Goal: Information Seeking & Learning: Learn about a topic

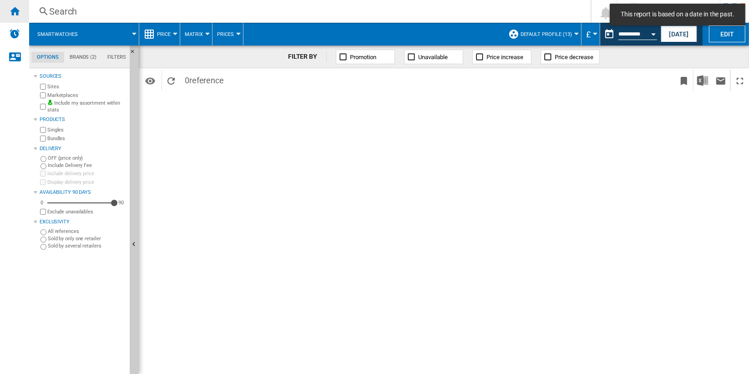
click at [17, 12] on ng-md-icon "Home" at bounding box center [14, 10] width 11 height 11
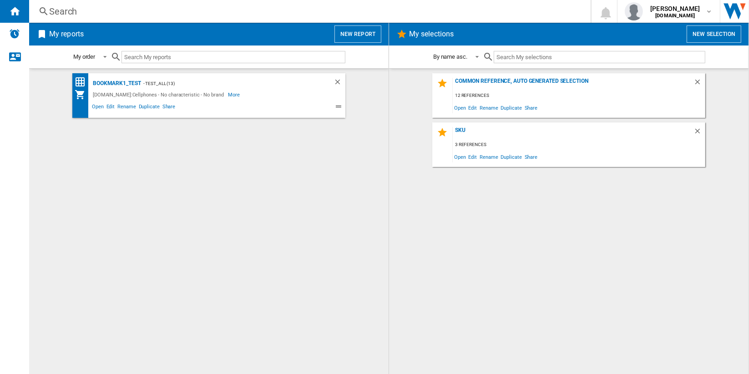
click at [361, 33] on button "New report" at bounding box center [358, 33] width 47 height 17
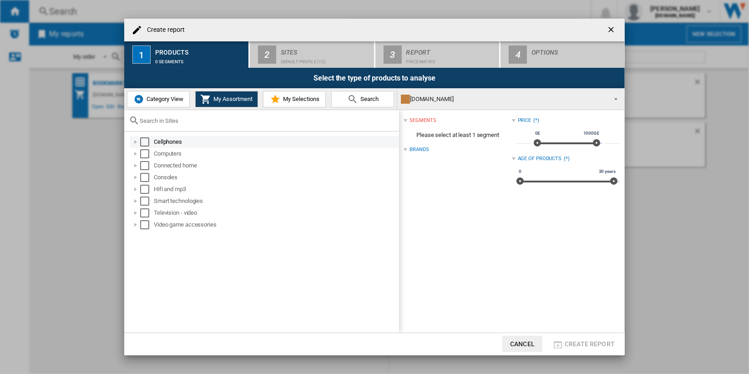
click at [146, 141] on div "Select" at bounding box center [144, 141] width 9 height 9
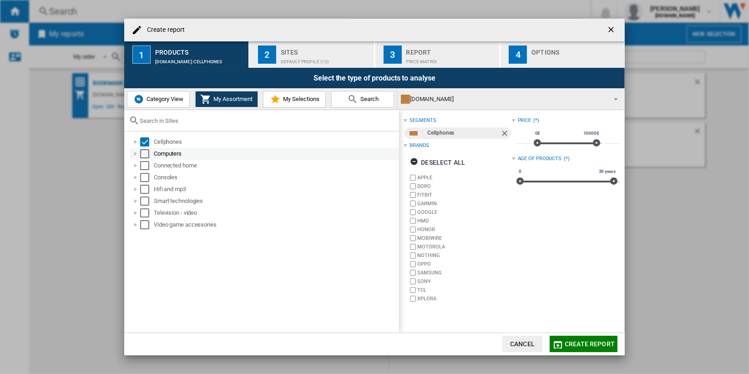
click at [145, 153] on div "Select" at bounding box center [144, 153] width 9 height 9
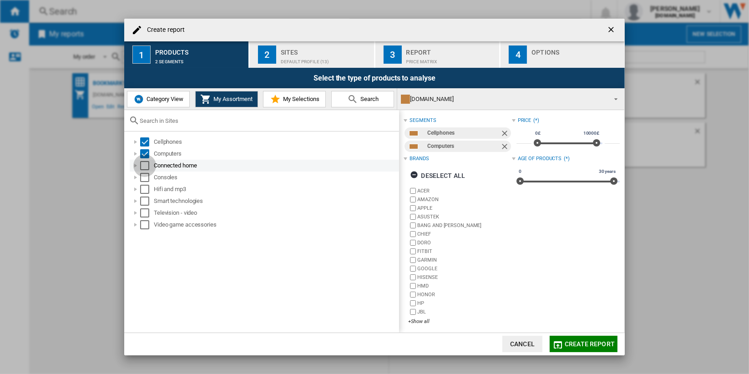
click at [145, 165] on div "Select" at bounding box center [144, 165] width 9 height 9
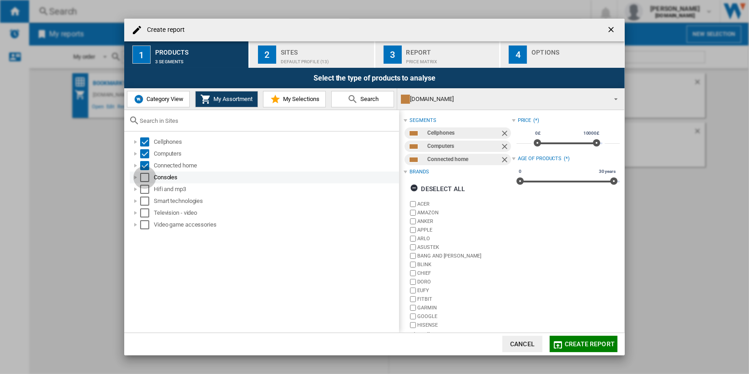
click at [146, 175] on div "Select" at bounding box center [144, 177] width 9 height 9
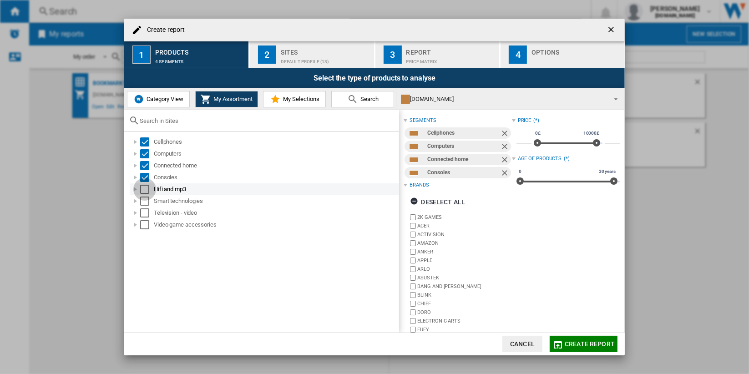
click at [145, 191] on div "Select" at bounding box center [144, 189] width 9 height 9
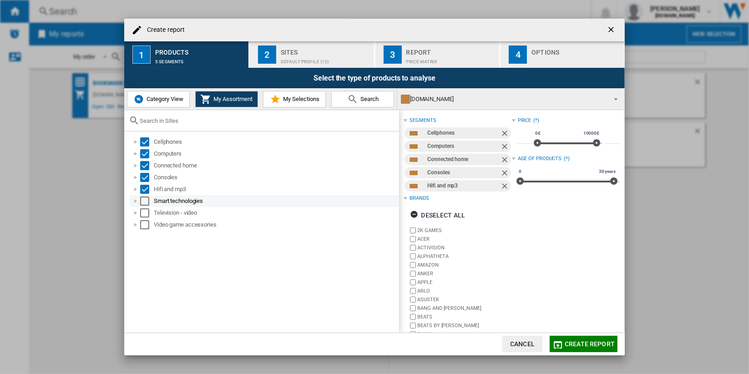
click at [144, 203] on div "Select" at bounding box center [144, 201] width 9 height 9
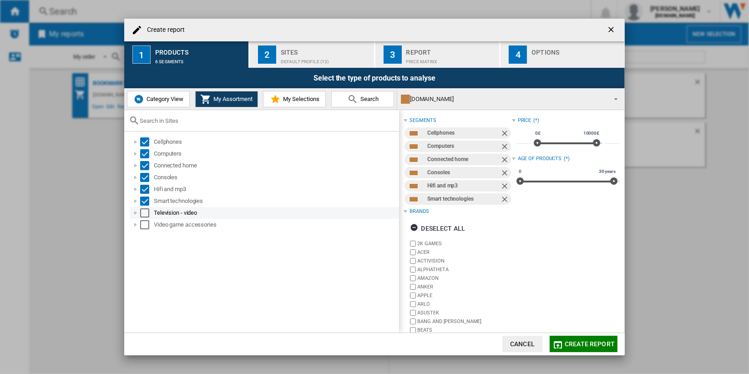
click at [144, 213] on div "Select" at bounding box center [144, 213] width 9 height 9
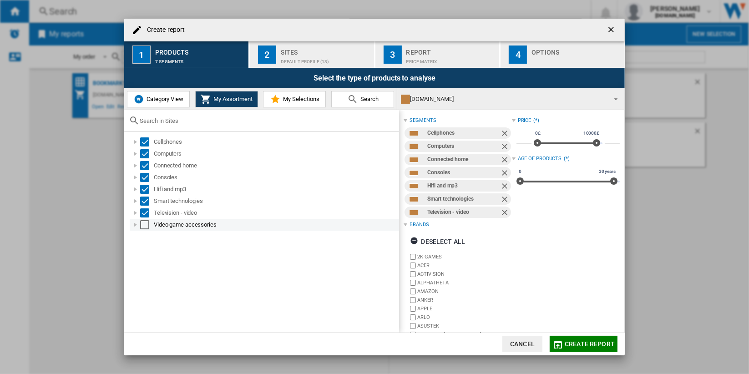
click at [144, 225] on div "Select" at bounding box center [144, 224] width 9 height 9
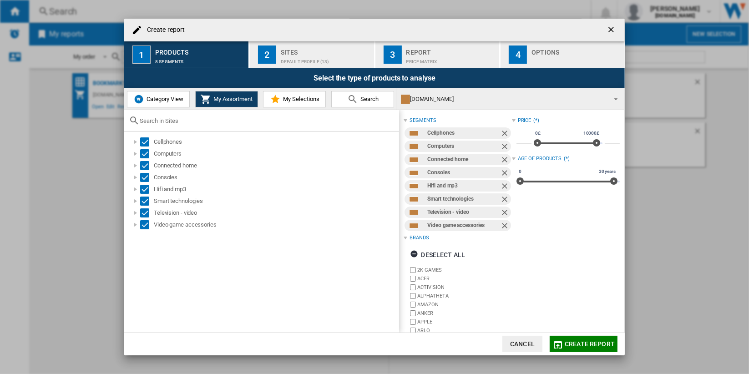
click at [296, 60] on div "Default profile (13)" at bounding box center [326, 60] width 90 height 10
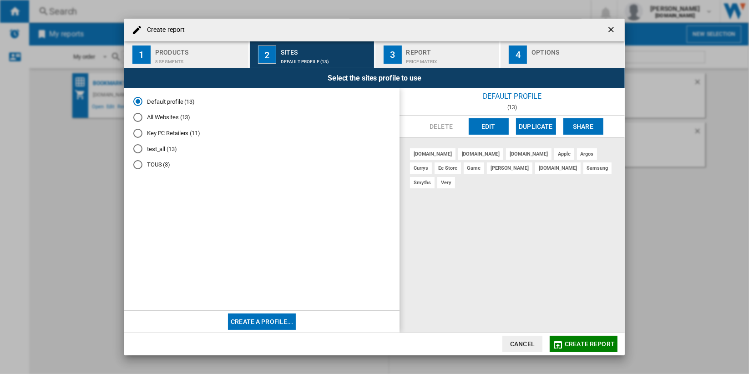
click at [171, 117] on md-radio-button "All Websites (13)" at bounding box center [261, 117] width 257 height 9
click at [478, 127] on button "Edit" at bounding box center [489, 126] width 40 height 16
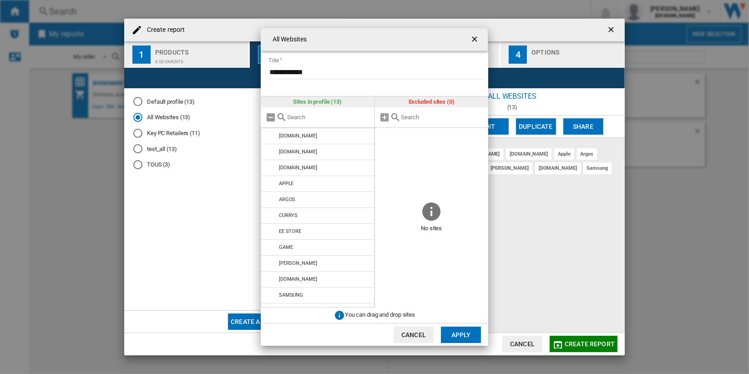
click at [475, 38] on ng-md-icon "getI18NText('BUTTONS.CLOSE_DIALOG')" at bounding box center [475, 40] width 11 height 11
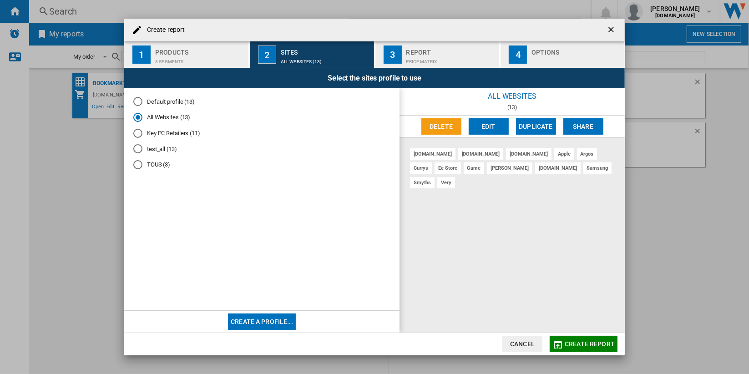
click at [585, 341] on span "Create report" at bounding box center [590, 344] width 50 height 7
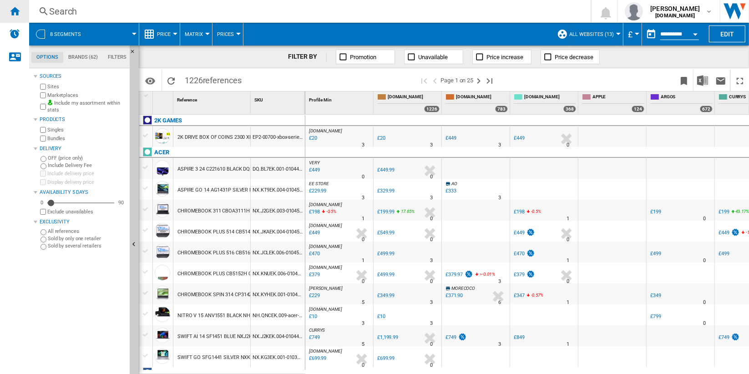
click at [15, 11] on ng-md-icon "Home" at bounding box center [14, 10] width 11 height 11
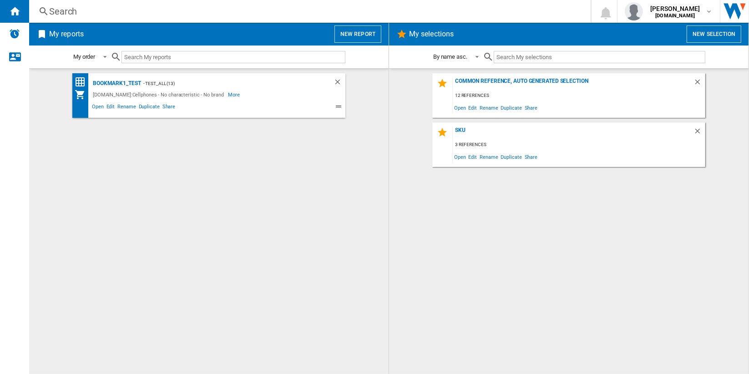
click at [358, 32] on button "New report" at bounding box center [358, 33] width 47 height 17
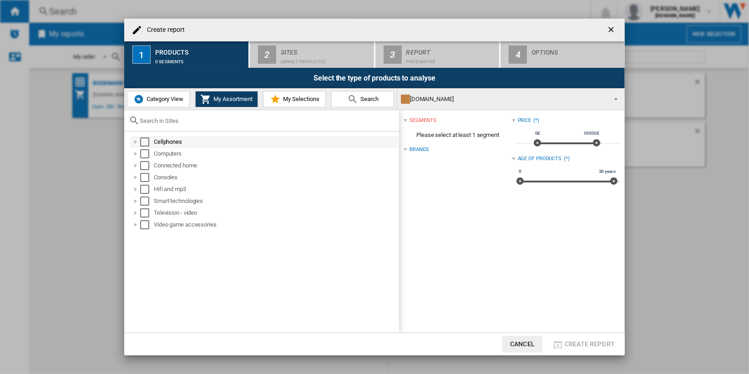
click at [145, 142] on div "Select" at bounding box center [144, 141] width 9 height 9
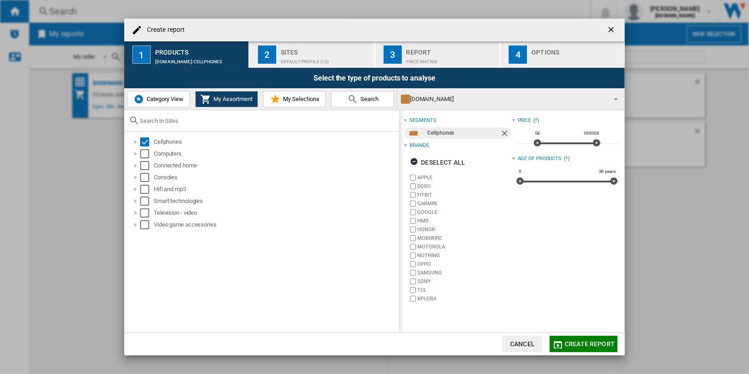
click at [310, 53] on div "Sites" at bounding box center [326, 50] width 90 height 10
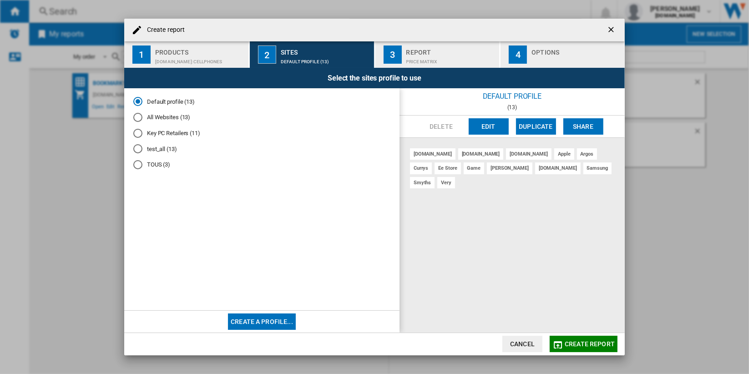
click at [164, 121] on md-radio-button "All Websites (13)" at bounding box center [261, 117] width 257 height 9
click at [587, 346] on span "Create report" at bounding box center [590, 344] width 50 height 7
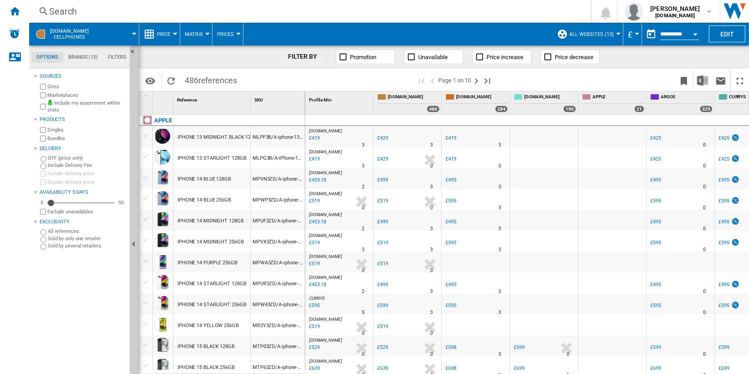
click at [315, 137] on div "£419" at bounding box center [314, 138] width 12 height 9
click at [13, 11] on ng-md-icon "Home" at bounding box center [14, 10] width 11 height 11
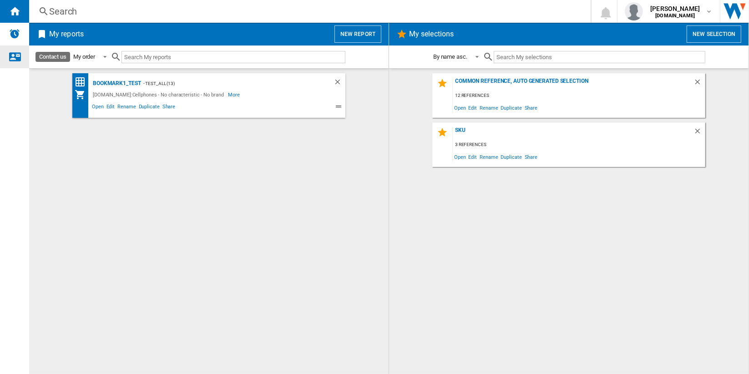
click at [13, 55] on ng-md-icon "Contact us" at bounding box center [14, 56] width 11 height 11
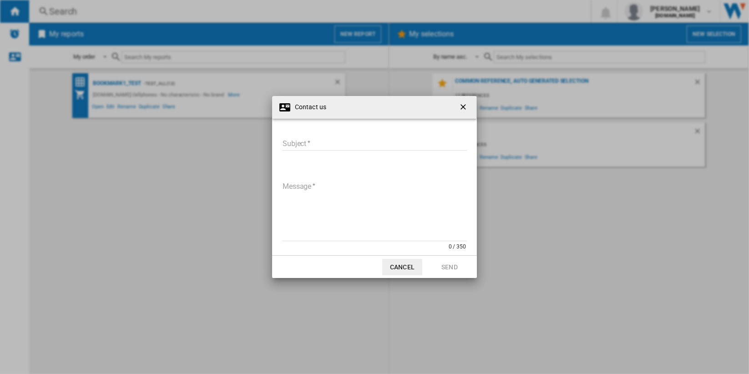
click at [464, 105] on ng-md-icon "getI18NText('BUTTONS.CLOSE_DIALOG')" at bounding box center [464, 107] width 11 height 11
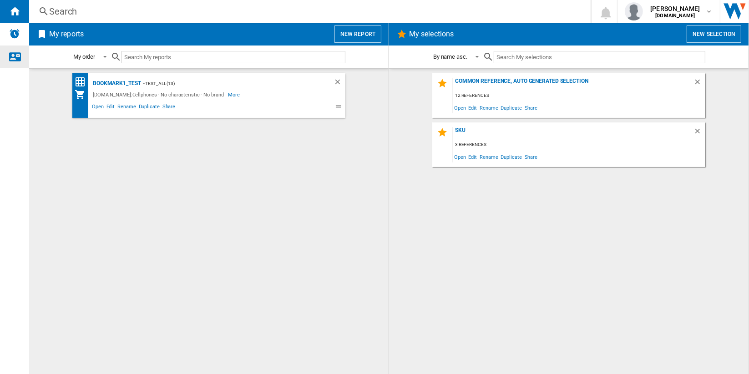
click at [12, 57] on ng-md-icon "Contact us" at bounding box center [14, 56] width 11 height 11
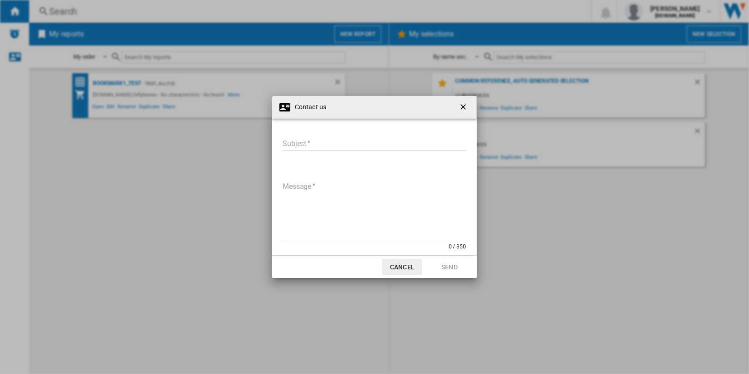
click at [361, 144] on input "Subject" at bounding box center [374, 144] width 185 height 14
click at [462, 106] on ng-md-icon "getI18NText('BUTTONS.CLOSE_DIALOG')" at bounding box center [464, 107] width 11 height 11
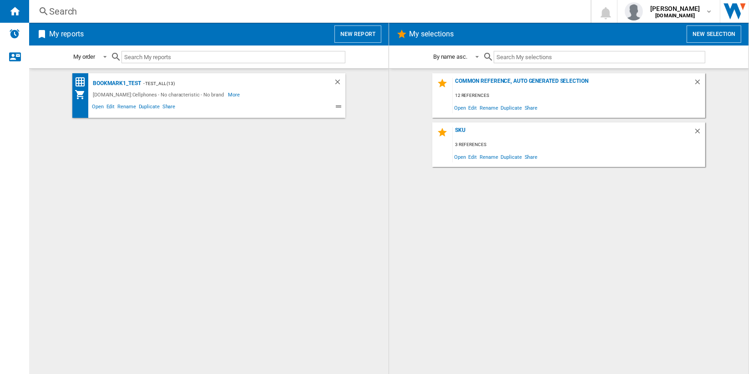
click at [358, 34] on button "New report" at bounding box center [358, 33] width 47 height 17
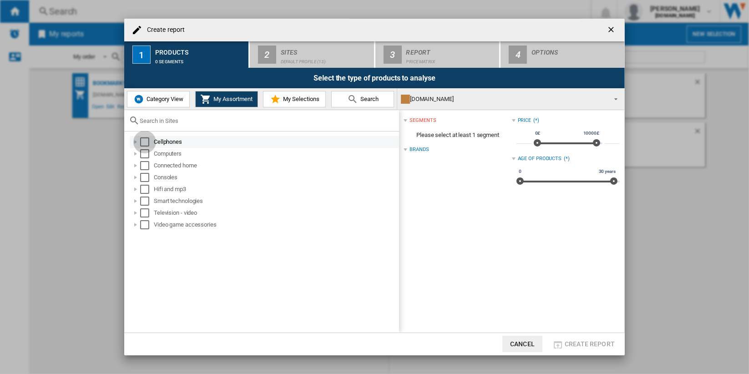
click at [144, 142] on div "Select" at bounding box center [144, 141] width 9 height 9
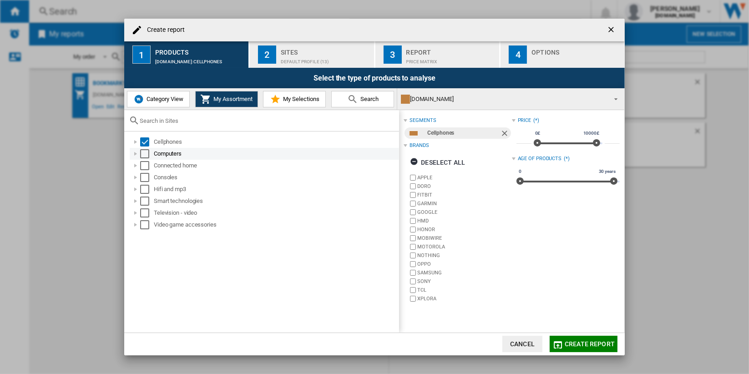
click at [145, 155] on div "Select" at bounding box center [144, 153] width 9 height 9
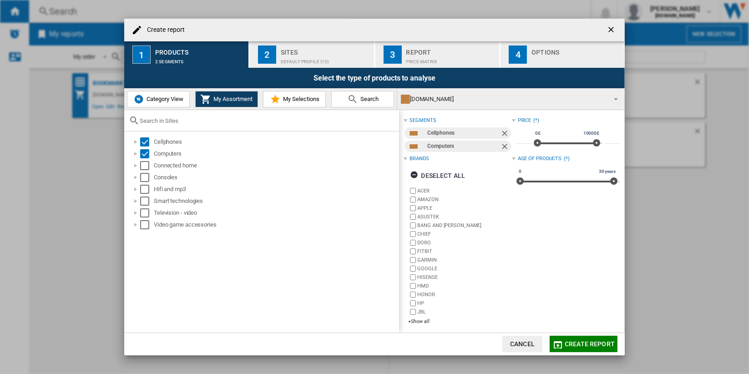
click at [177, 100] on span "Category View" at bounding box center [163, 99] width 39 height 7
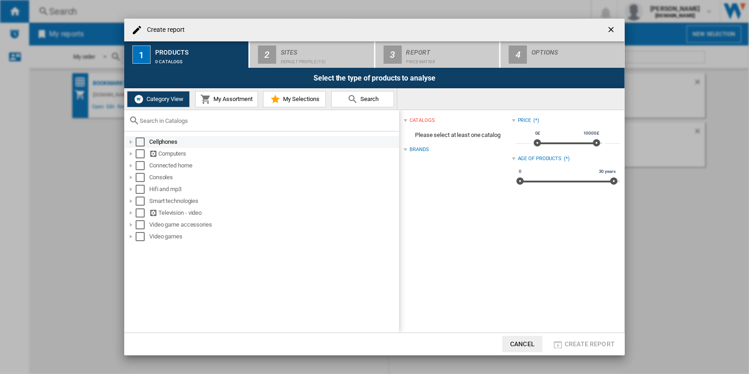
click at [139, 142] on div "Select" at bounding box center [140, 141] width 9 height 9
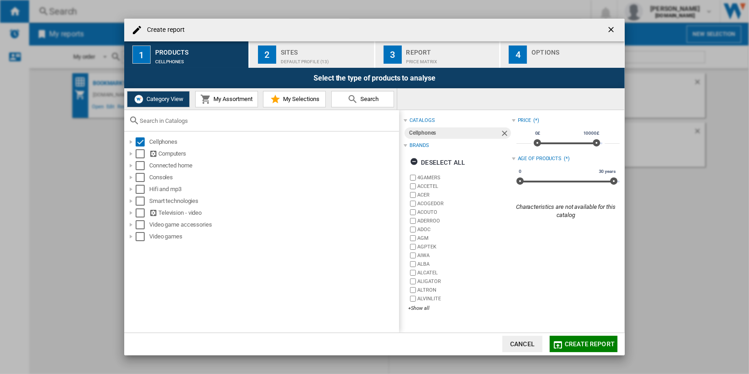
click at [232, 103] on button "My Assortment" at bounding box center [226, 99] width 63 height 16
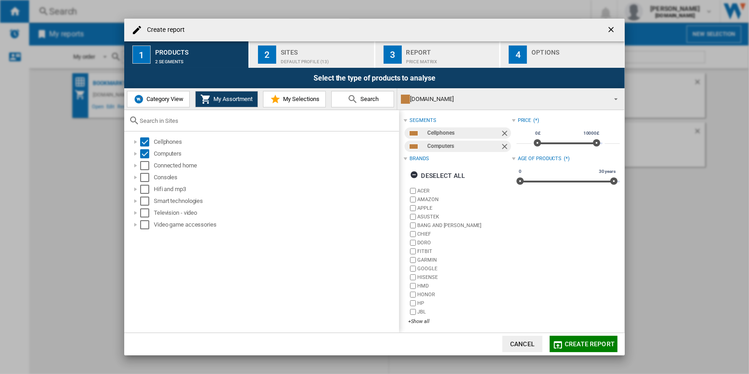
click at [344, 54] on div "Sites" at bounding box center [326, 50] width 90 height 10
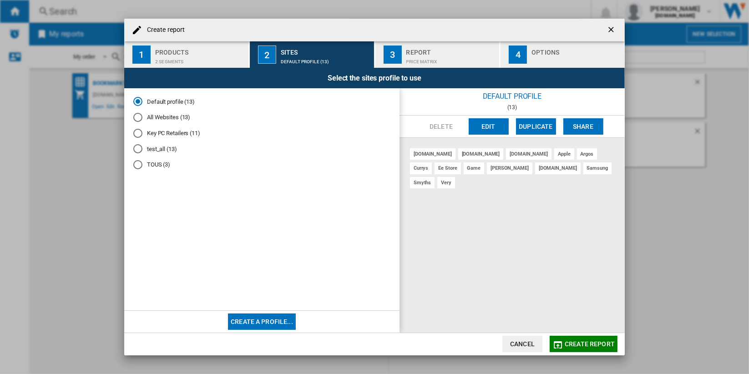
click at [172, 116] on md-radio-button "All Websites (13)" at bounding box center [261, 117] width 257 height 9
click at [281, 322] on button "Create a profile..." at bounding box center [262, 322] width 68 height 16
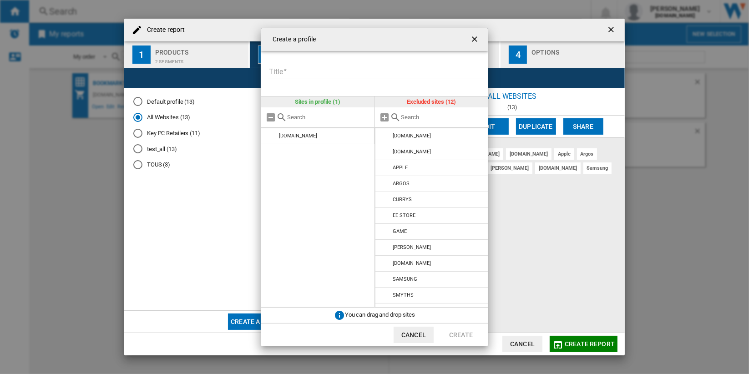
click at [338, 71] on input "Title" at bounding box center [376, 73] width 215 height 14
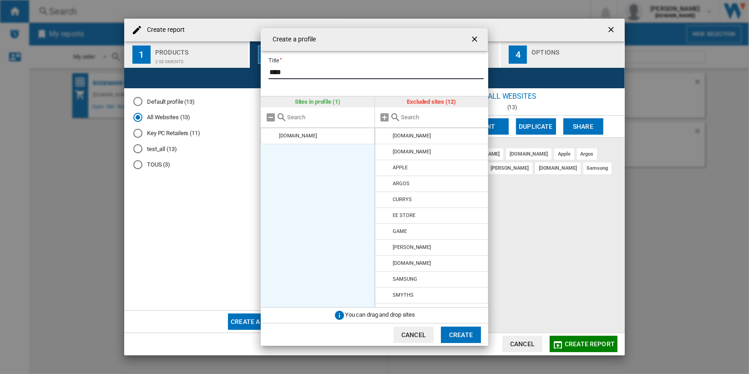
type input "****"
click at [342, 236] on ul "[DOMAIN_NAME]" at bounding box center [318, 218] width 114 height 180
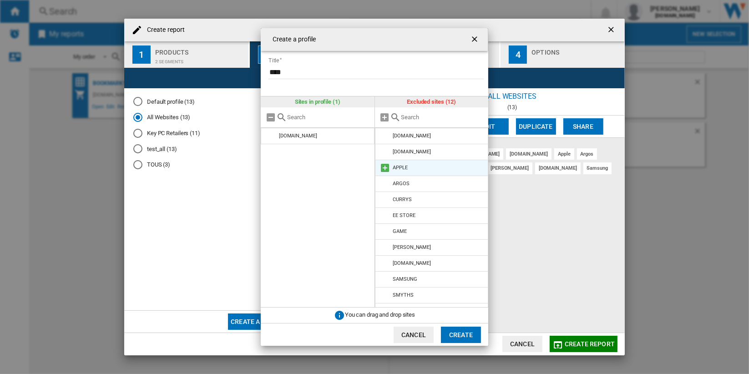
click at [384, 168] on md-icon "Create a ..." at bounding box center [385, 168] width 11 height 11
click at [383, 186] on md-icon "Create a ..." at bounding box center [385, 183] width 11 height 11
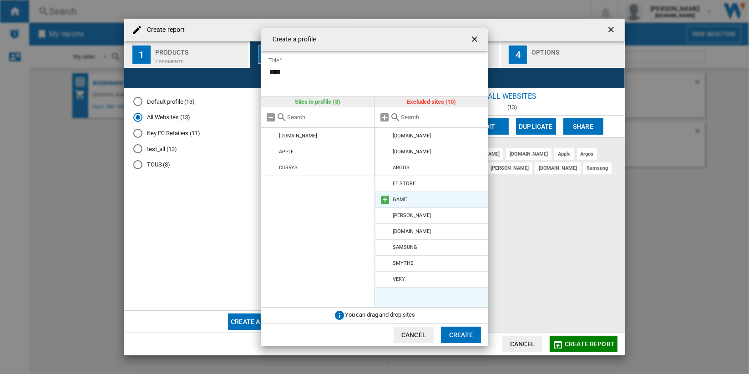
click at [385, 200] on md-icon "Create a ..." at bounding box center [385, 199] width 11 height 11
click at [476, 39] on ng-md-icon "getI18NText('BUTTONS.CLOSE_DIALOG')" at bounding box center [475, 40] width 11 height 11
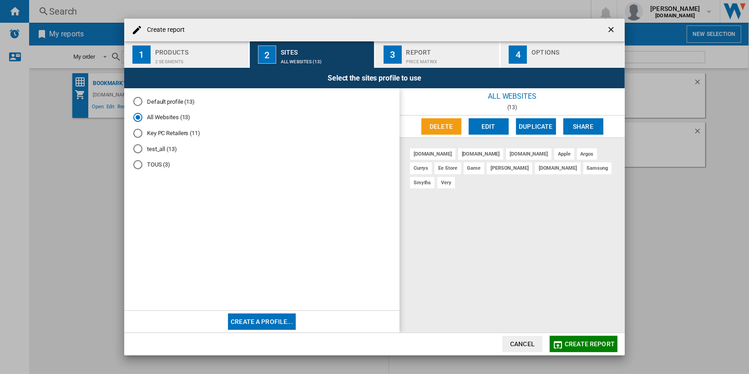
click at [186, 134] on md-radio-button "Key PC Retailers (11)" at bounding box center [261, 133] width 257 height 9
click at [186, 117] on md-radio-button "All Websites (13)" at bounding box center [261, 117] width 257 height 9
click at [195, 61] on div "2 segments" at bounding box center [200, 60] width 90 height 10
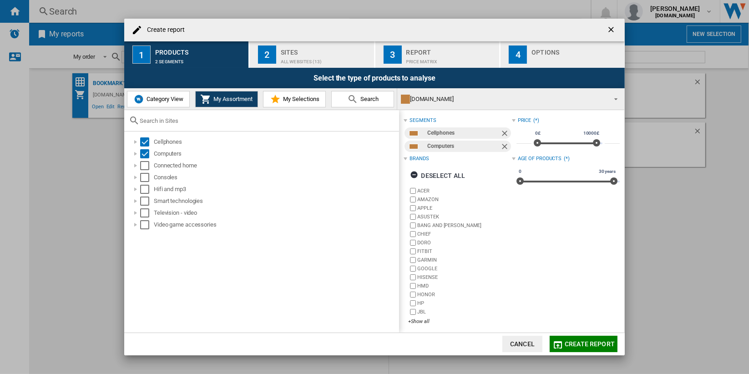
click at [309, 62] on div "All Websites (13)" at bounding box center [326, 60] width 90 height 10
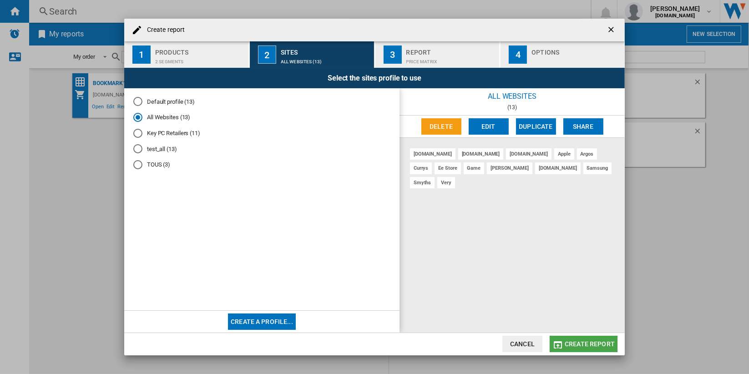
click at [590, 345] on span "Create report" at bounding box center [590, 344] width 50 height 7
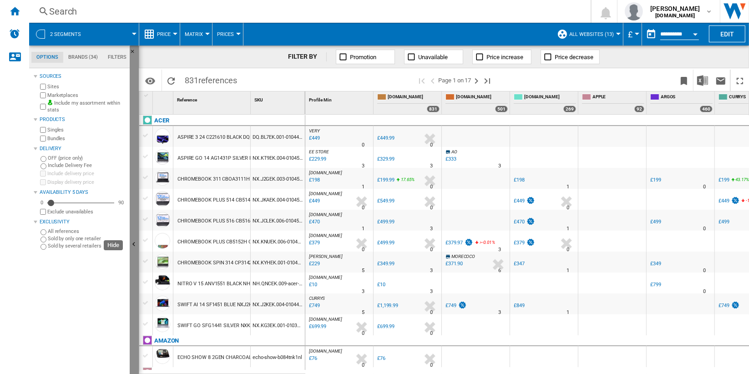
click at [133, 168] on button "Hide" at bounding box center [134, 245] width 9 height 399
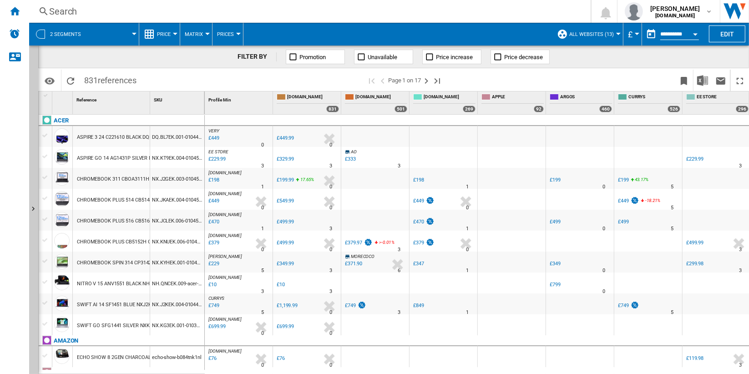
drag, startPoint x: 145, startPoint y: 81, endPoint x: 83, endPoint y: 82, distance: 61.9
click at [83, 82] on div "Identifiers SKU - Stock Keeping Unit EAN - European Article Numbering Show SKU'…" at bounding box center [393, 79] width 711 height 23
drag, startPoint x: 83, startPoint y: 82, endPoint x: 102, endPoint y: 141, distance: 61.9
click at [102, 141] on div "ASPIRE 3 24 C221610 BLACK DQBL7EK001" at bounding box center [124, 137] width 95 height 21
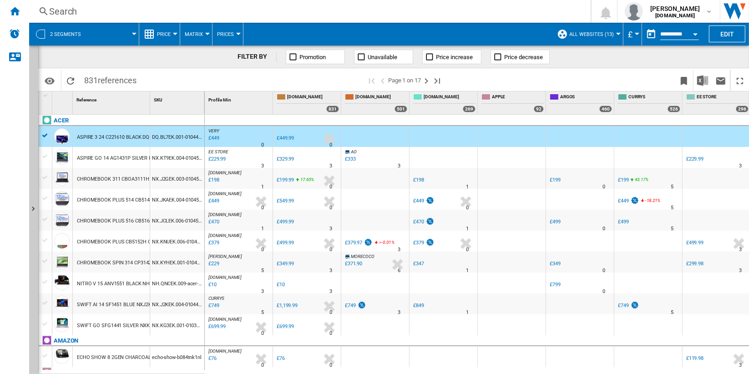
click at [163, 160] on div "NX.KT9EK.004-010450111" at bounding box center [177, 157] width 54 height 21
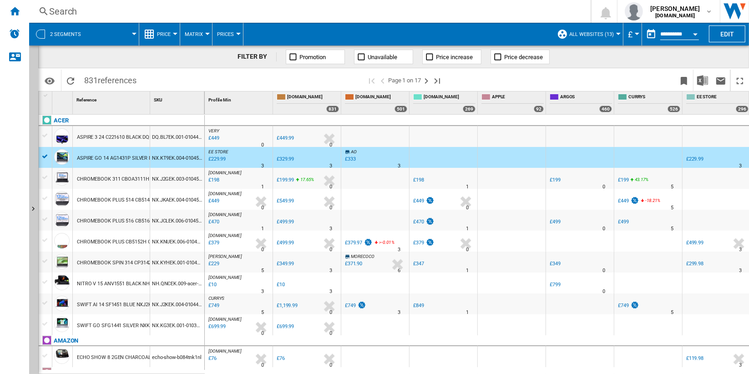
click at [131, 84] on span "references" at bounding box center [117, 81] width 39 height 10
drag, startPoint x: 137, startPoint y: 80, endPoint x: 84, endPoint y: 80, distance: 52.8
click at [84, 80] on span "831 references" at bounding box center [110, 79] width 61 height 19
drag, startPoint x: 84, startPoint y: 80, endPoint x: 149, endPoint y: 138, distance: 87.1
click at [149, 138] on div "ASPIRE 3 24 C221610 BLACK DQBL7EK001" at bounding box center [124, 137] width 95 height 21
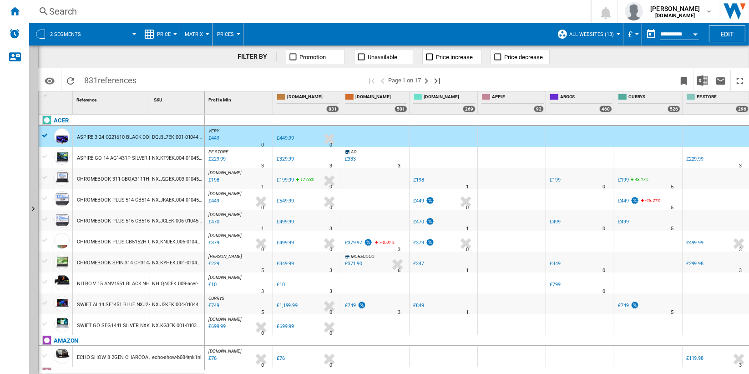
click at [131, 82] on span "references" at bounding box center [117, 81] width 39 height 10
drag, startPoint x: 142, startPoint y: 81, endPoint x: 82, endPoint y: 81, distance: 59.6
click at [82, 81] on div "Identifiers SKU - Stock Keeping Unit EAN - European Article Numbering Show SKU'…" at bounding box center [393, 79] width 711 height 23
click at [145, 327] on div "SWIFT GO SFG1441 SILVER NXKG3EK001" at bounding box center [123, 325] width 93 height 21
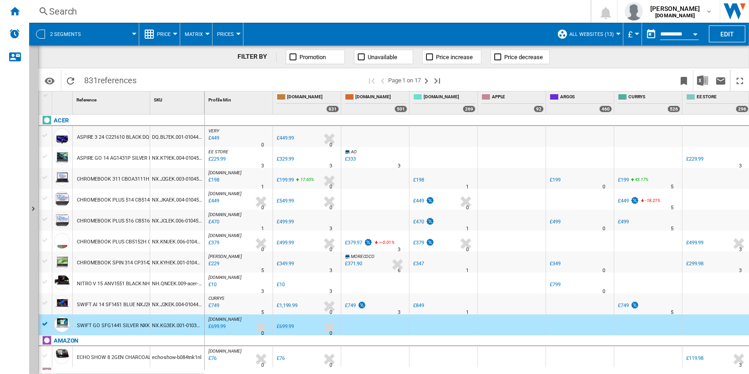
click at [138, 305] on div "SWIFT AI 14 SF1451 BLUE NXJ2KEK004" at bounding box center [121, 305] width 89 height 21
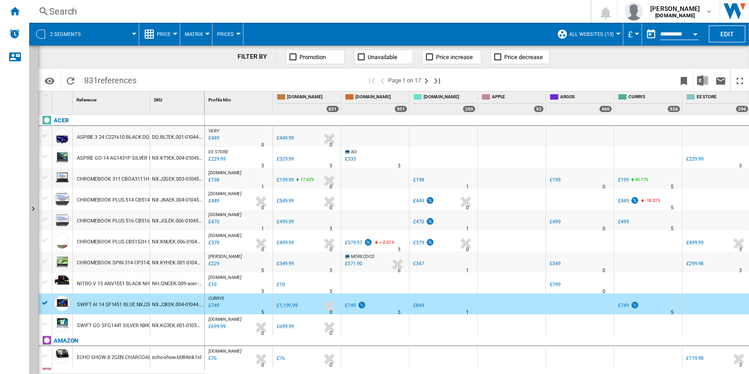
click at [136, 283] on div "NITRO V 15 ANV1551 BLACK NHQNCEK009" at bounding box center [125, 284] width 97 height 21
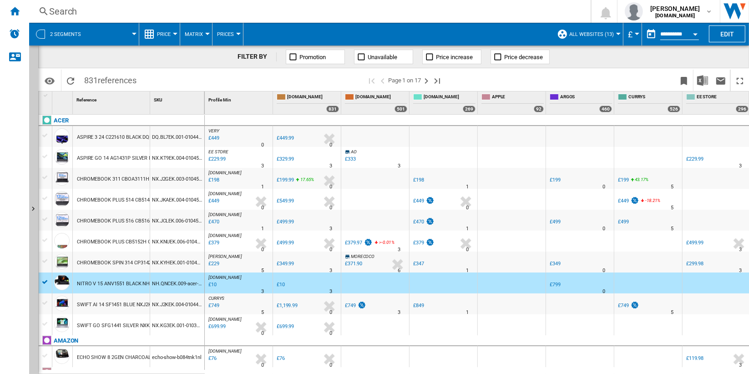
click at [135, 260] on div "CHROMEBOOK SPIN 314 CP3142HN SILVER NXKYHEK001" at bounding box center [142, 263] width 130 height 21
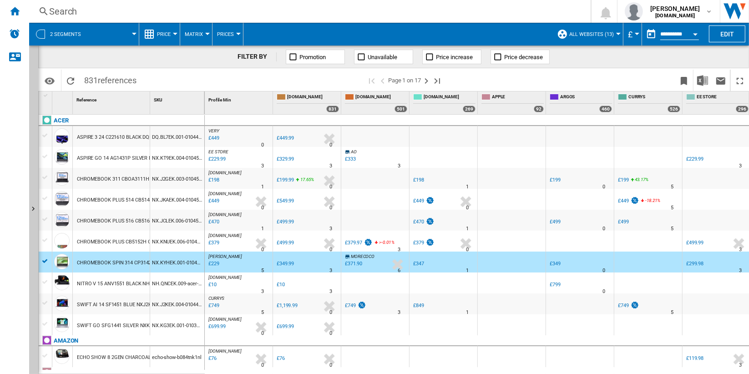
click at [128, 157] on div "ASPIRE GO 14 AG1431P SILVER NXKT9EK004" at bounding box center [128, 158] width 102 height 21
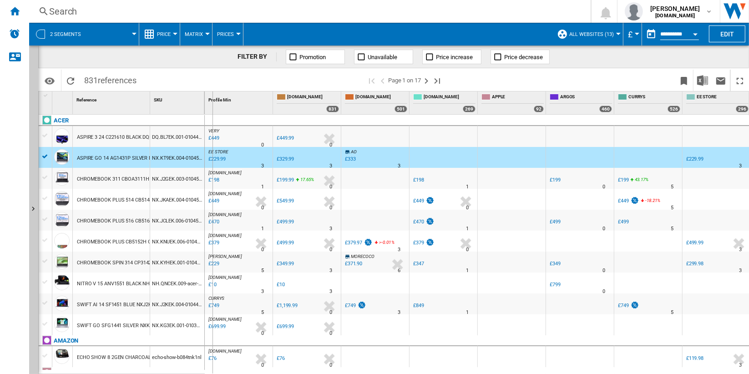
drag, startPoint x: 150, startPoint y: 104, endPoint x: 212, endPoint y: 107, distance: 62.0
click at [212, 107] on div "1 Reference 1 SKU 1 ACER ASPIRE 3 24 C221610 BLACK DQBL7EK001 DQ.BL7EK.001-0104…" at bounding box center [394, 233] width 710 height 282
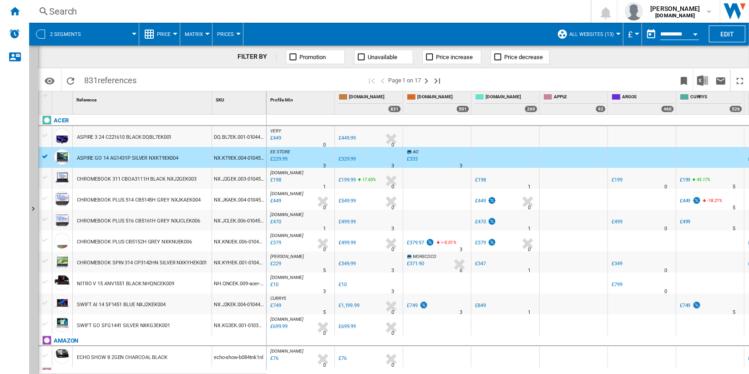
click at [606, 30] on button "All Websites (13)" at bounding box center [594, 34] width 49 height 23
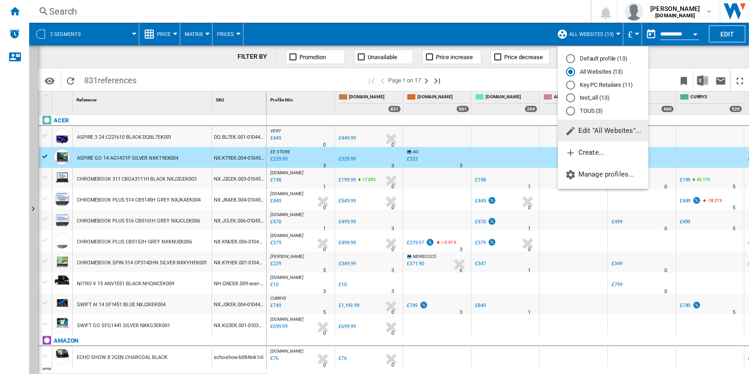
click at [314, 160] on md-backdrop at bounding box center [374, 187] width 749 height 374
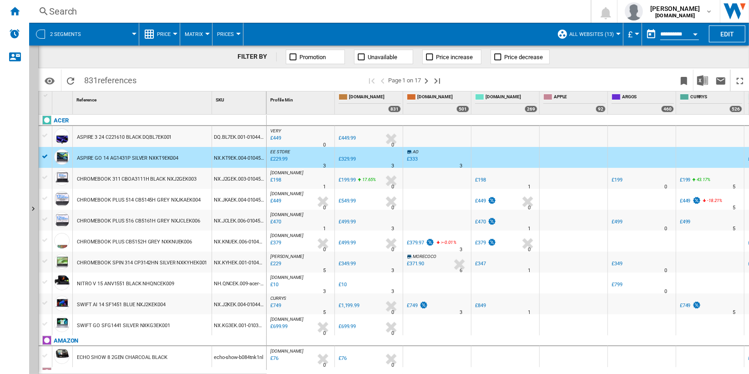
click at [161, 175] on div "CHROMEBOOK 311 CBOA3111H BLACK NXJ2GEK003" at bounding box center [137, 179] width 120 height 21
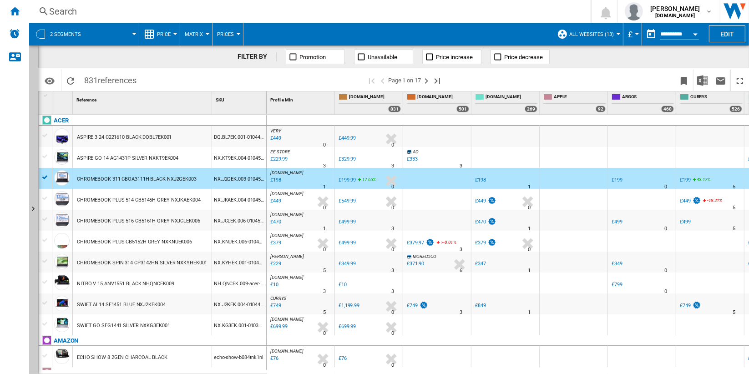
click at [167, 198] on div "CHROMEBOOK PLUS 514 CB5145H GREY NXJKAEK004" at bounding box center [139, 200] width 124 height 21
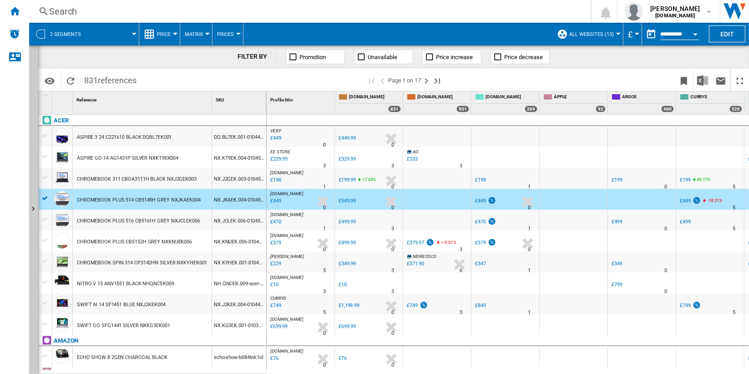
click at [168, 225] on div "CHROMEBOOK PLUS 516 CB5161H GREY NXJCLEK006" at bounding box center [138, 221] width 123 height 21
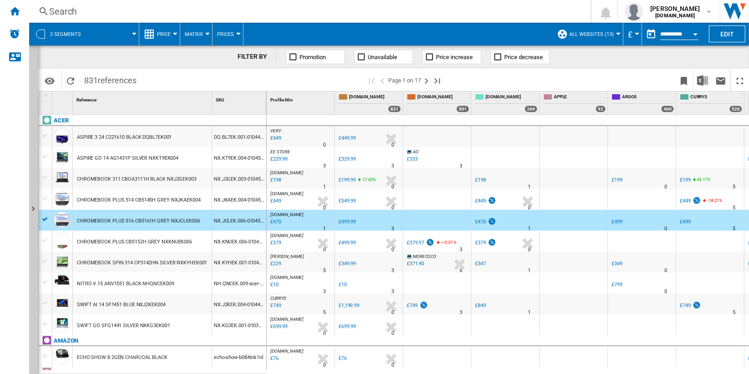
click at [349, 158] on div "£329.99" at bounding box center [347, 159] width 17 height 6
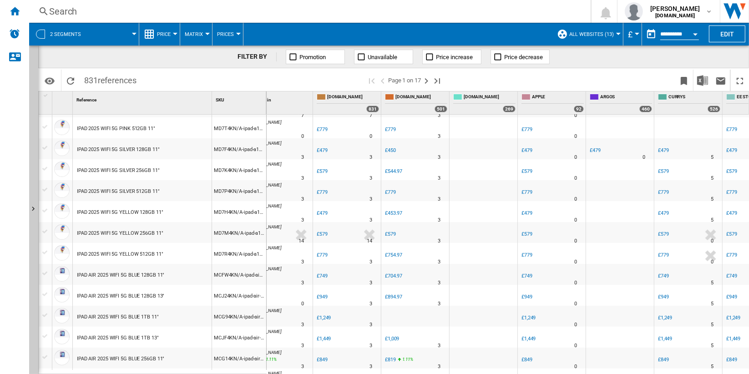
scroll to position [167, 0]
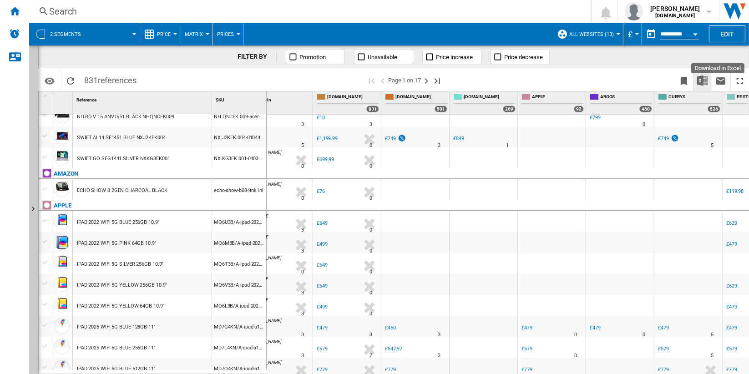
click at [702, 80] on img "Download in Excel" at bounding box center [702, 80] width 11 height 11
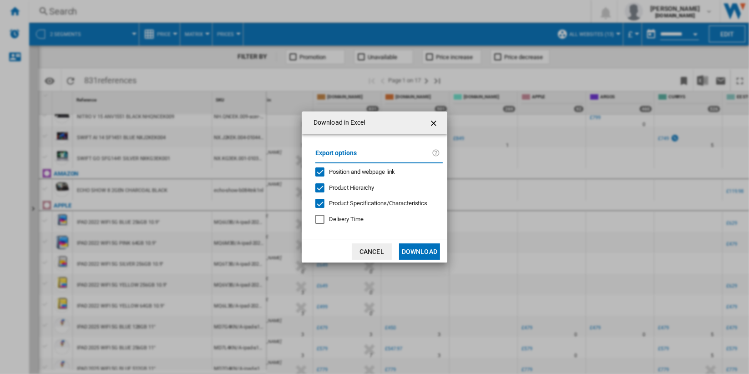
click at [376, 173] on span "Position and webpage link" at bounding box center [362, 171] width 66 height 7
click at [365, 188] on span "Product Hierarchy" at bounding box center [351, 187] width 45 height 7
click at [379, 203] on span "Product Specifications/Characteristics" at bounding box center [378, 203] width 98 height 7
click at [420, 249] on button "Download" at bounding box center [419, 252] width 41 height 16
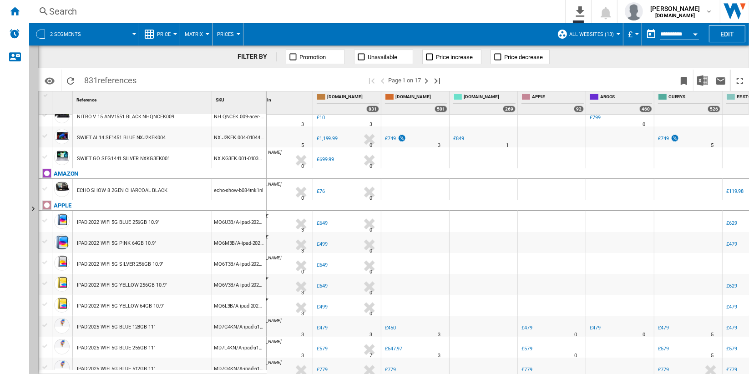
scroll to position [0, 0]
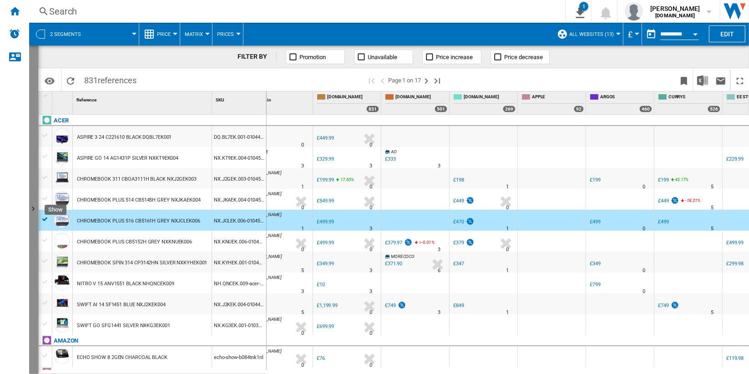
click at [34, 199] on button "Show" at bounding box center [33, 210] width 9 height 329
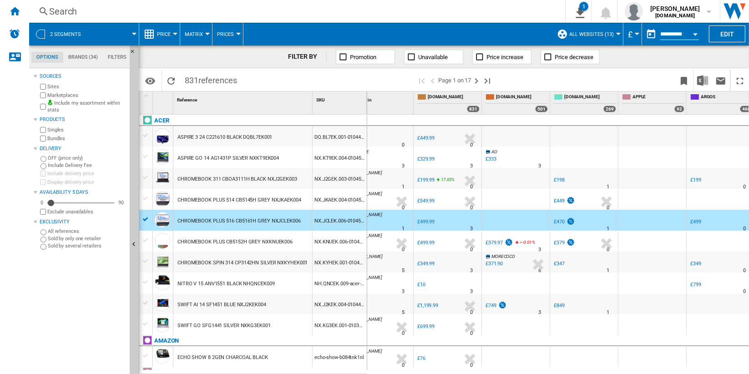
click at [87, 58] on md-tab-item "Brands (34)" at bounding box center [83, 57] width 40 height 11
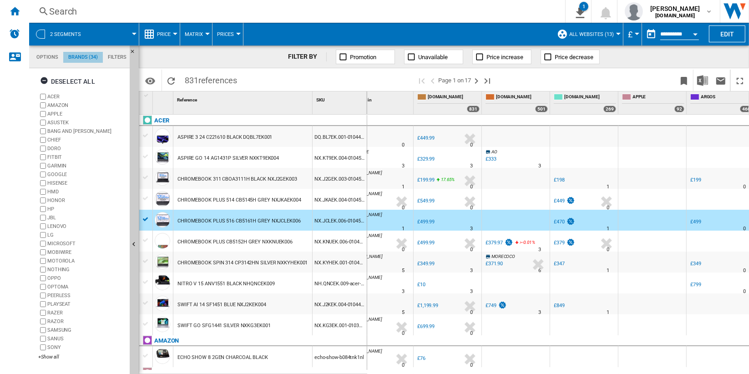
scroll to position [35, 0]
click at [52, 358] on div "+Show all" at bounding box center [82, 357] width 88 height 7
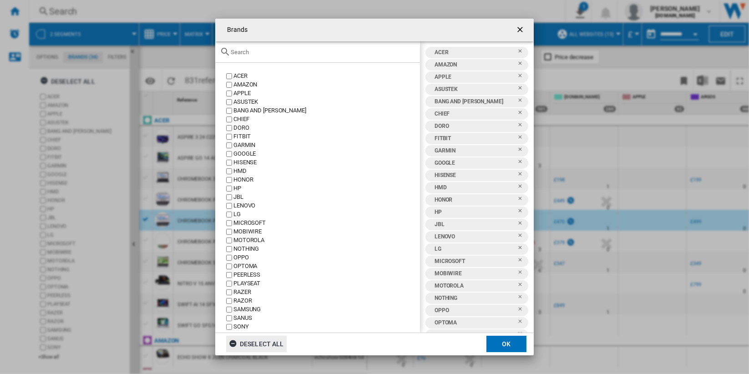
click at [269, 346] on div "Deselect all" at bounding box center [256, 344] width 55 height 16
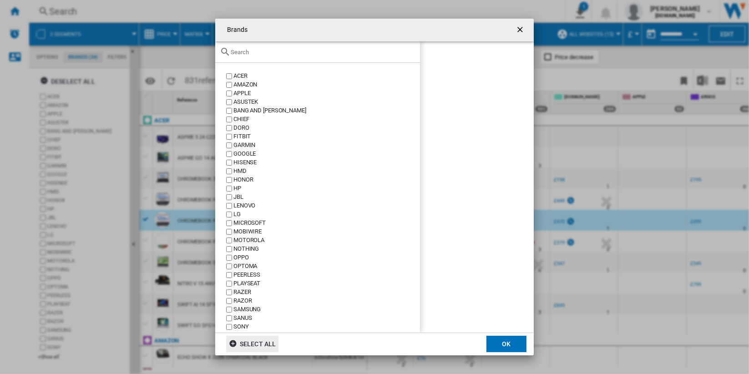
click at [275, 55] on input "text" at bounding box center [323, 52] width 185 height 7
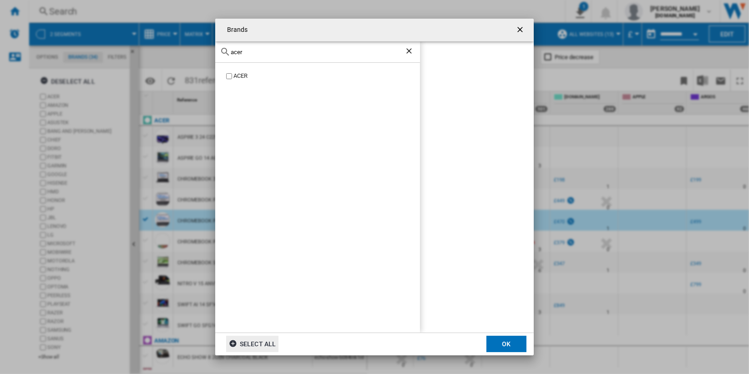
type input "acer"
click at [237, 76] on div "ACER" at bounding box center [327, 76] width 187 height 9
click at [511, 341] on button "OK" at bounding box center [507, 344] width 40 height 16
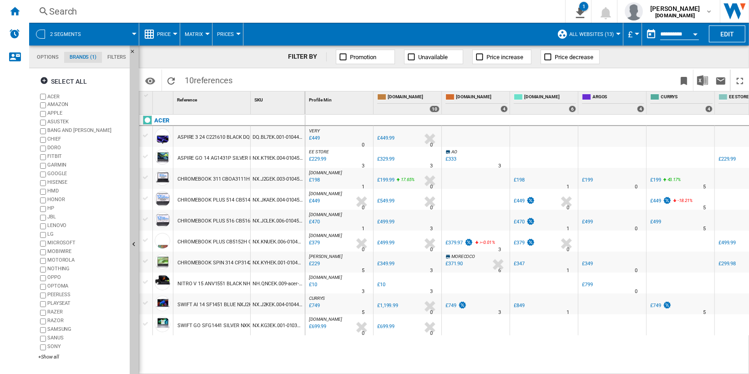
click at [167, 34] on span "Price" at bounding box center [164, 34] width 14 height 6
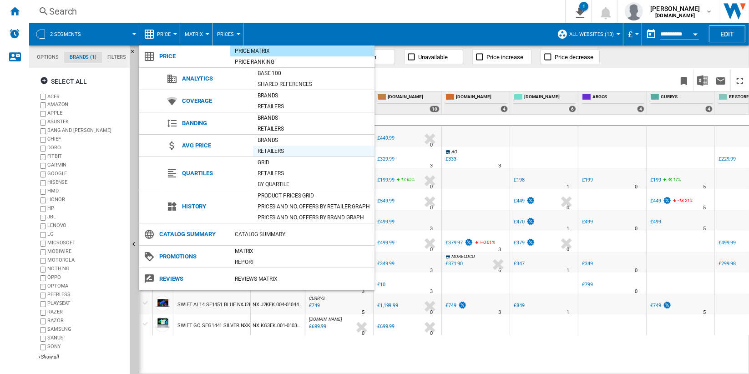
click at [308, 151] on div "Retailers" at bounding box center [314, 151] width 122 height 9
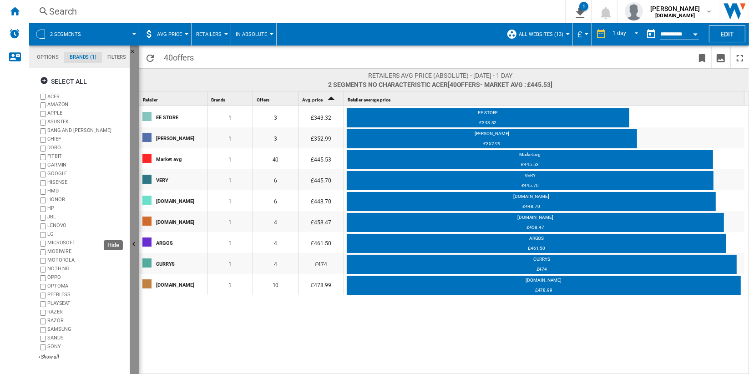
click at [137, 219] on button "Hide" at bounding box center [134, 245] width 9 height 399
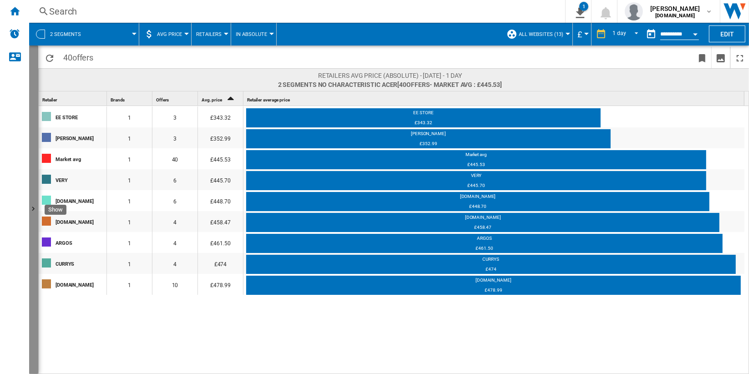
click at [34, 158] on button "Show" at bounding box center [33, 210] width 9 height 329
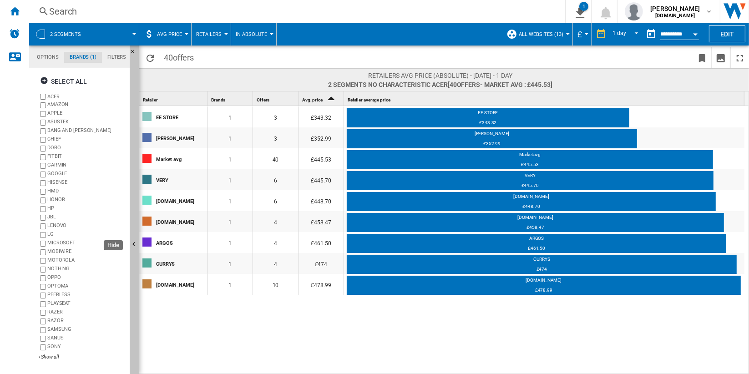
click at [136, 154] on button "Hide" at bounding box center [134, 245] width 9 height 399
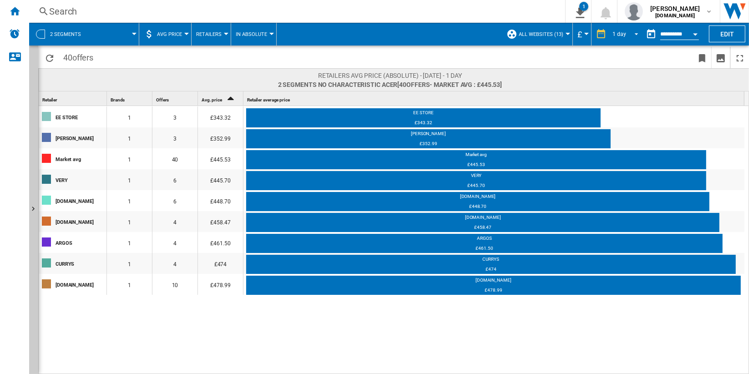
click at [631, 31] on span "REPORTS.WIZARD.STEPS.REPORT.STEPS.REPORT_OPTIONS.PERIOD: 1 day" at bounding box center [634, 33] width 11 height 8
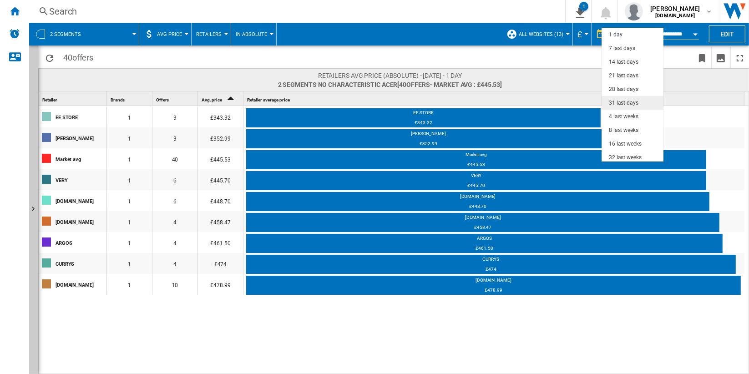
click at [642, 102] on md-option "31 last days" at bounding box center [633, 103] width 62 height 14
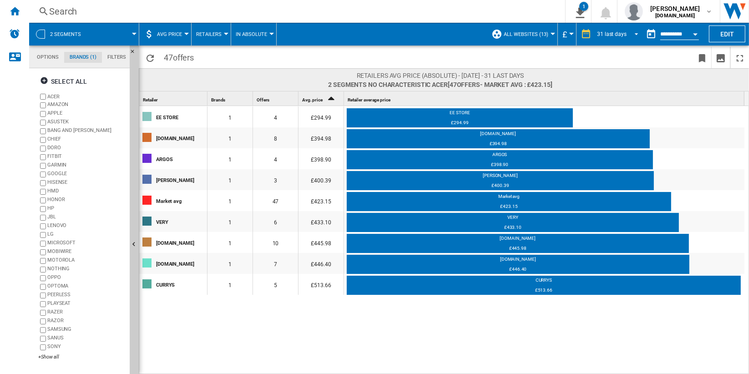
click at [629, 36] on span "REPORTS.WIZARD.STEPS.REPORT.STEPS.REPORT_OPTIONS.PERIOD: 31 last days" at bounding box center [634, 33] width 11 height 8
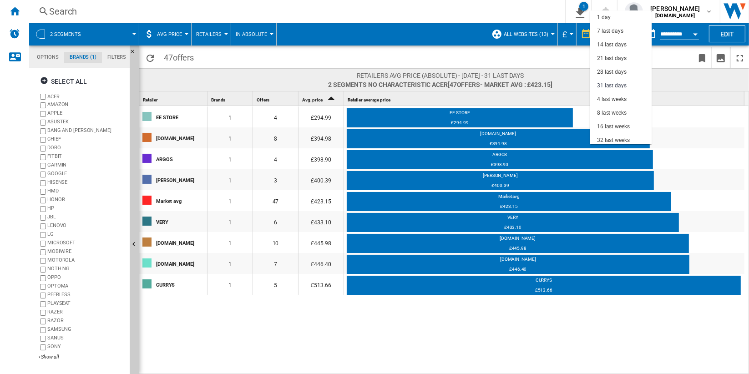
scroll to position [51, 0]
click at [669, 56] on md-backdrop at bounding box center [374, 187] width 749 height 374
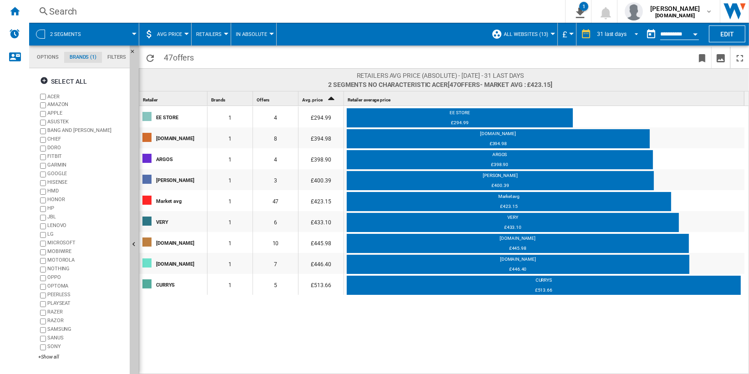
click at [621, 31] on div "31 last days" at bounding box center [612, 34] width 30 height 6
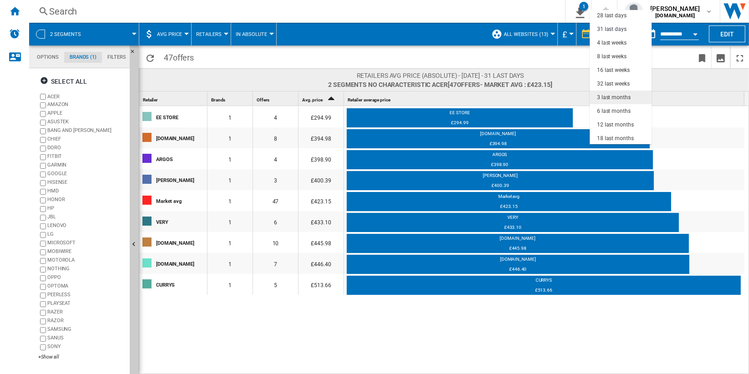
scroll to position [57, 0]
click at [700, 104] on md-backdrop at bounding box center [374, 187] width 749 height 374
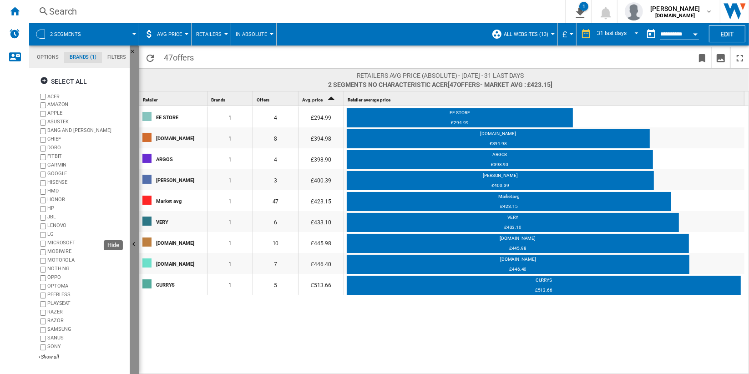
click at [132, 210] on button "Hide" at bounding box center [134, 245] width 9 height 399
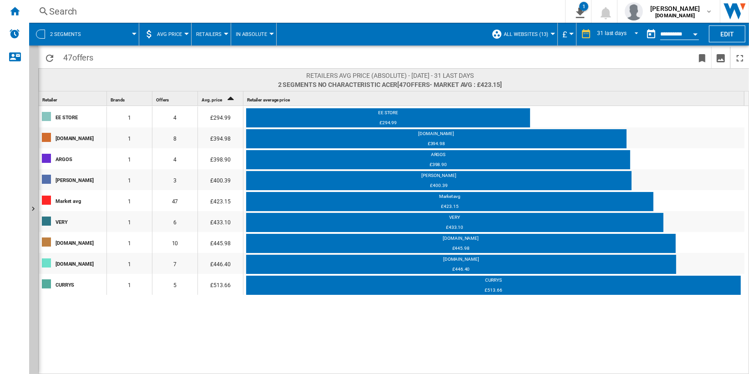
click at [257, 32] on span "In Absolute" at bounding box center [251, 34] width 31 height 6
click at [254, 79] on span "In Relative" at bounding box center [253, 78] width 32 height 8
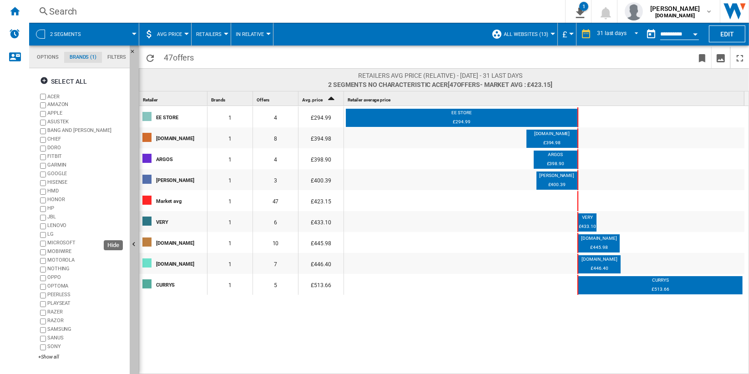
click at [134, 226] on button "Hide" at bounding box center [134, 245] width 9 height 399
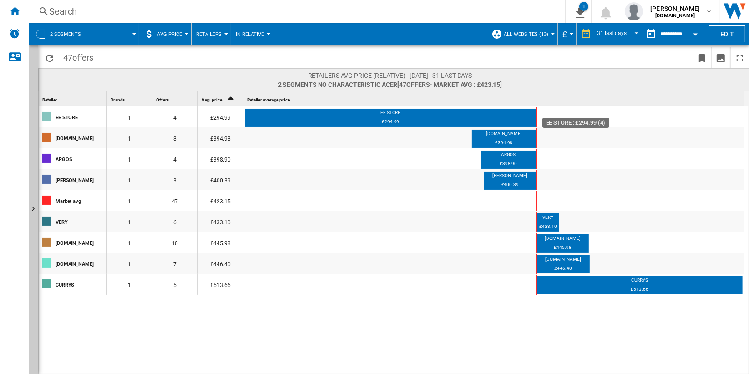
click at [391, 120] on div "£294.99" at bounding box center [390, 123] width 291 height 8
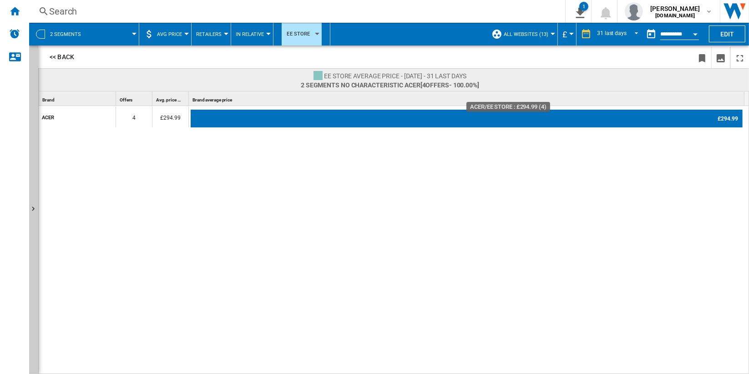
click at [723, 120] on div "£294.99" at bounding box center [467, 119] width 552 height 18
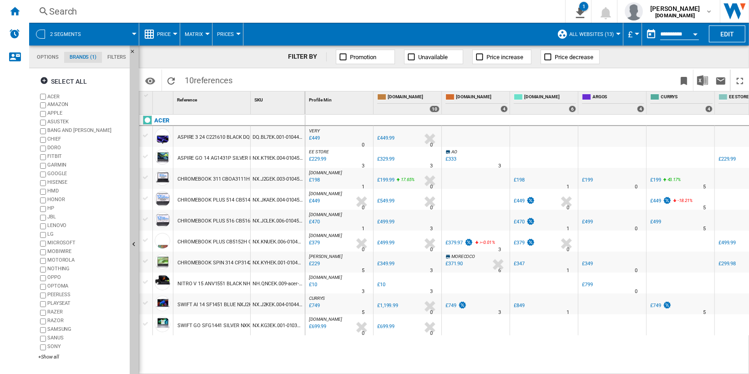
click at [165, 33] on span "Price" at bounding box center [164, 34] width 14 height 6
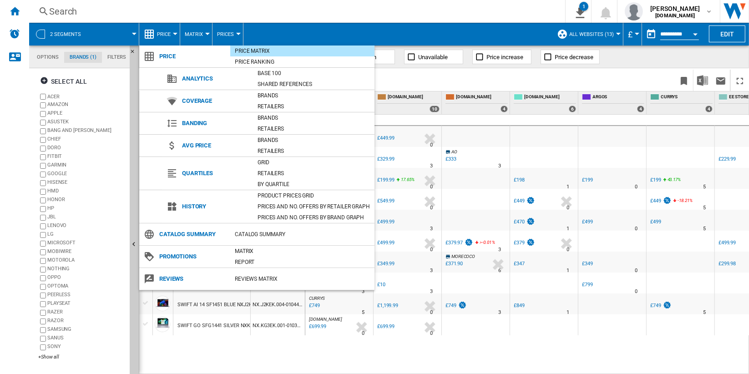
click at [656, 77] on md-backdrop at bounding box center [374, 187] width 749 height 374
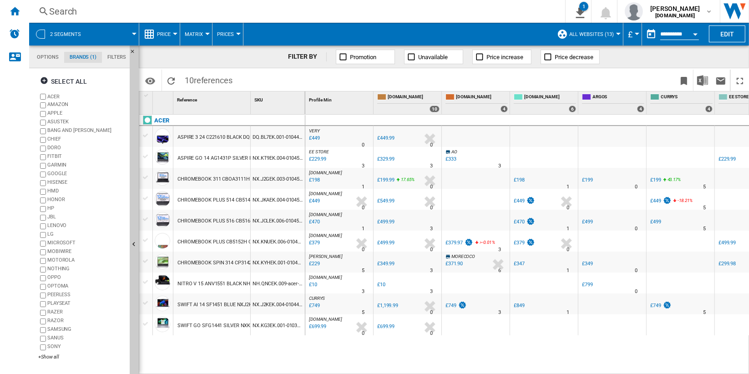
click at [366, 59] on span "Promotion" at bounding box center [363, 57] width 26 height 7
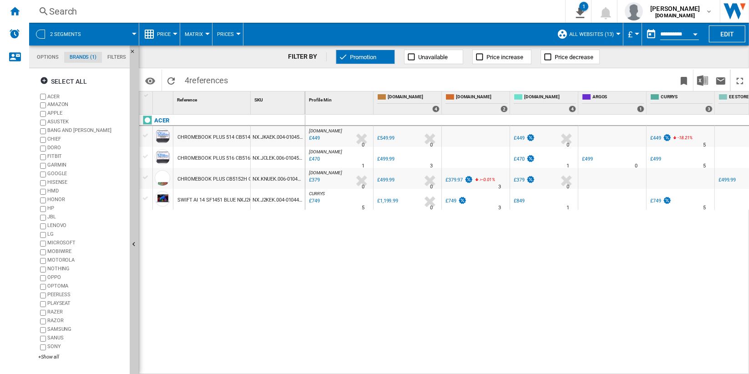
click at [368, 57] on span "Promotion" at bounding box center [363, 57] width 26 height 7
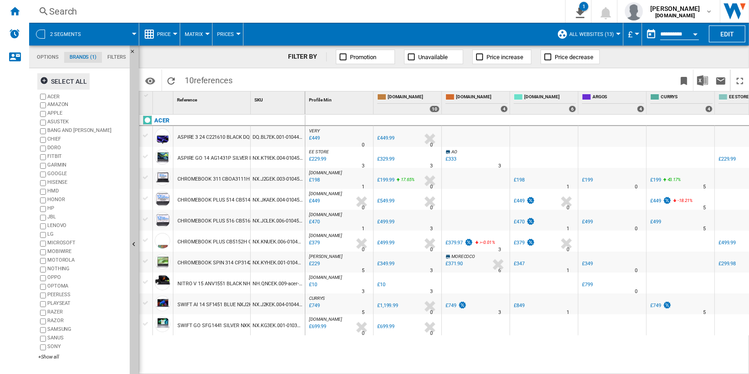
click at [70, 78] on div "Select all" at bounding box center [63, 81] width 47 height 16
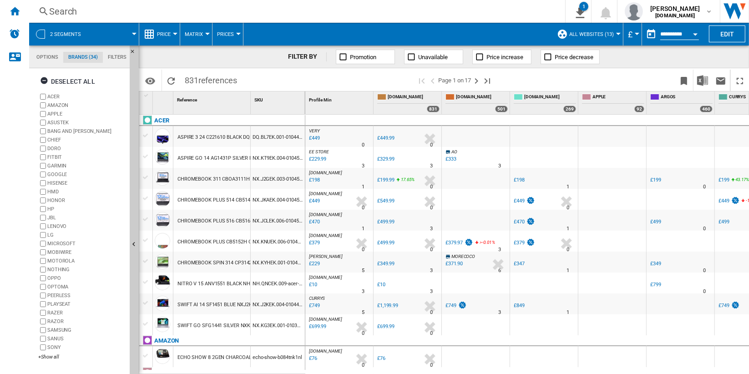
click at [172, 36] on button "Price" at bounding box center [166, 34] width 18 height 23
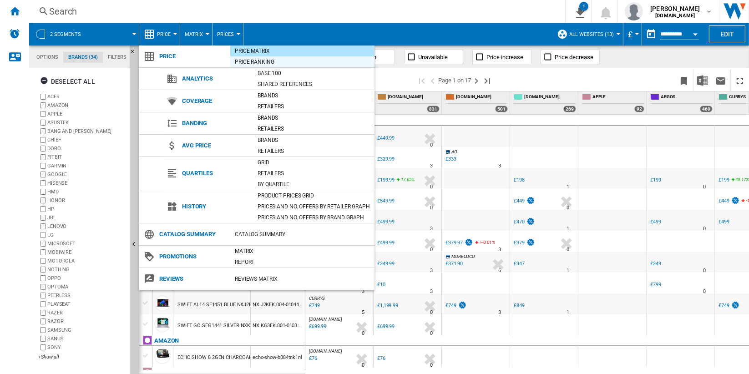
click at [327, 62] on div "Price Ranking" at bounding box center [302, 61] width 144 height 9
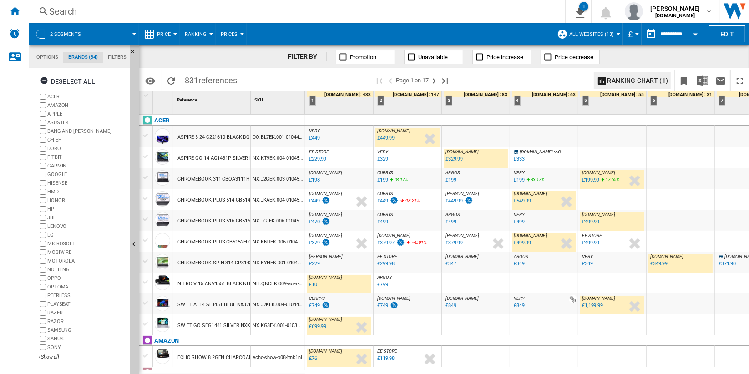
click at [237, 143] on div "ASPIRE 3 24 C221610 BLACK DQBL7EK001" at bounding box center [225, 137] width 95 height 21
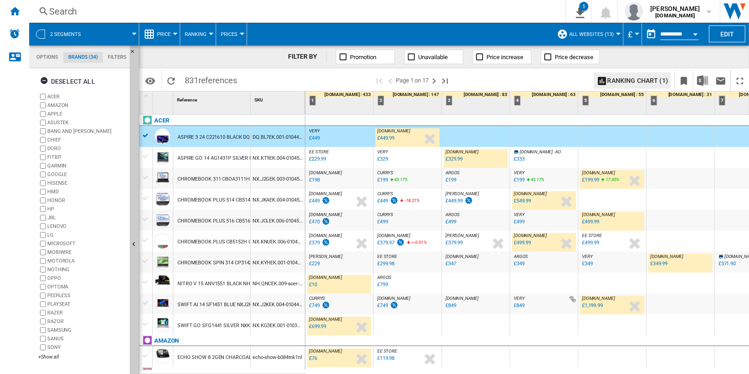
click at [249, 160] on div "ASPIRE GO 14 AG1431P SILVER NXKT9EK004" at bounding box center [229, 158] width 102 height 21
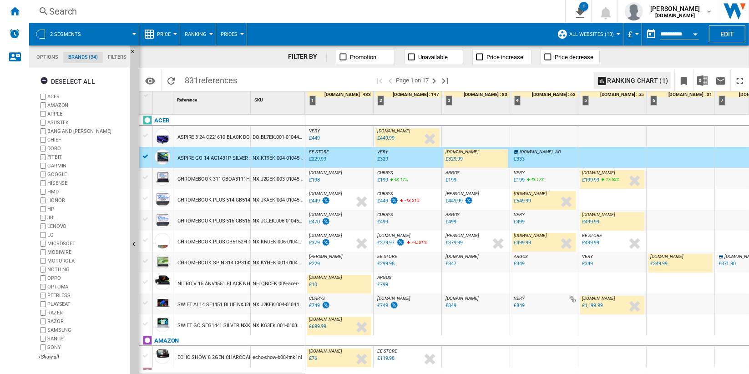
click at [200, 34] on span "Ranking" at bounding box center [196, 34] width 22 height 6
click at [172, 33] on md-backdrop at bounding box center [374, 187] width 749 height 374
click at [171, 33] on button "Price" at bounding box center [166, 34] width 18 height 23
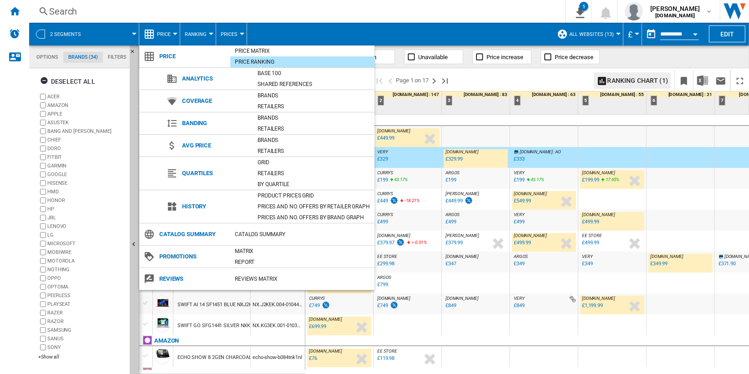
click at [491, 74] on md-backdrop at bounding box center [374, 187] width 749 height 374
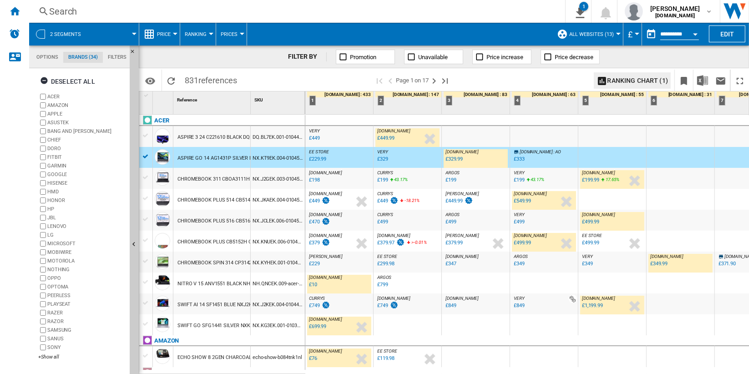
click at [91, 36] on div "2 segments" at bounding box center [84, 34] width 101 height 23
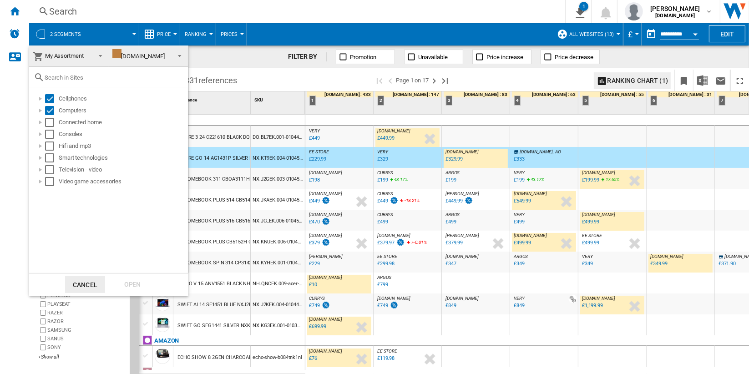
click at [91, 36] on md-backdrop at bounding box center [374, 187] width 749 height 374
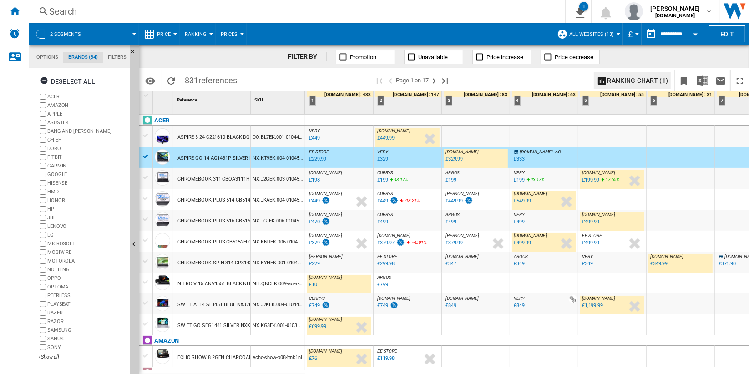
click at [91, 36] on div "2 segments" at bounding box center [84, 34] width 101 height 23
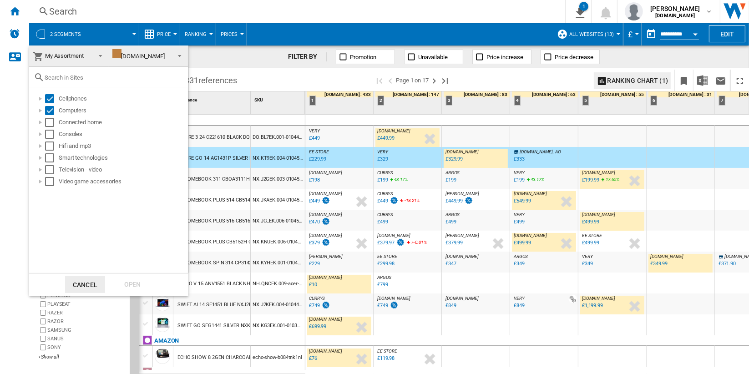
click at [91, 36] on md-backdrop at bounding box center [374, 187] width 749 height 374
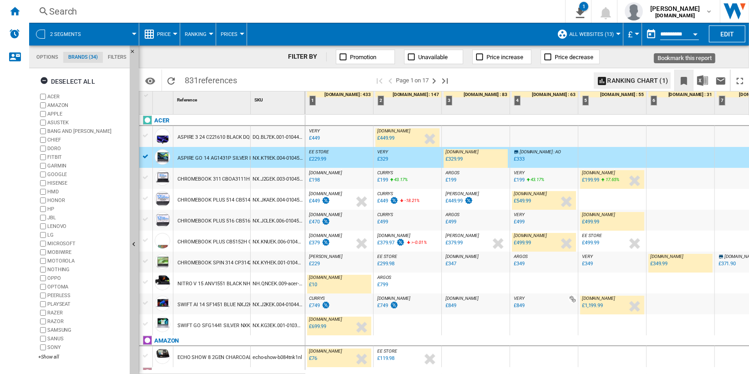
click at [685, 80] on ng-md-icon "Bookmark this report" at bounding box center [684, 81] width 11 height 11
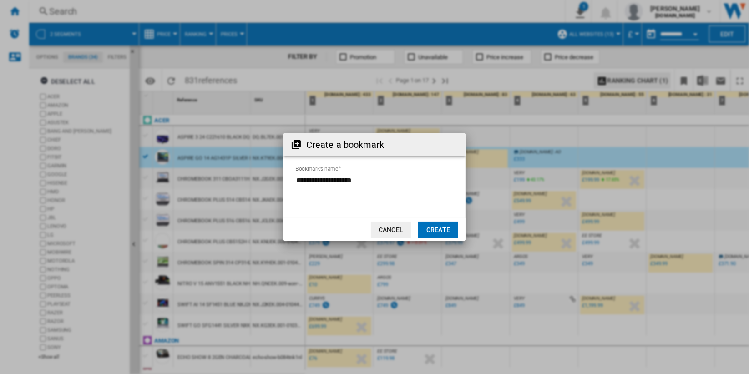
click at [437, 228] on button "Create" at bounding box center [438, 230] width 40 height 16
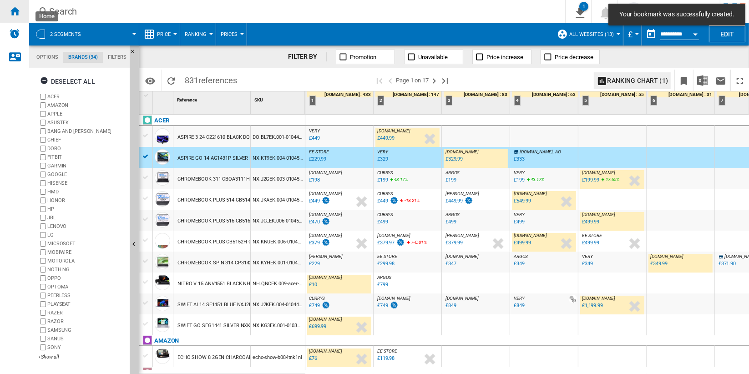
click at [13, 15] on ng-md-icon "Home" at bounding box center [14, 10] width 11 height 11
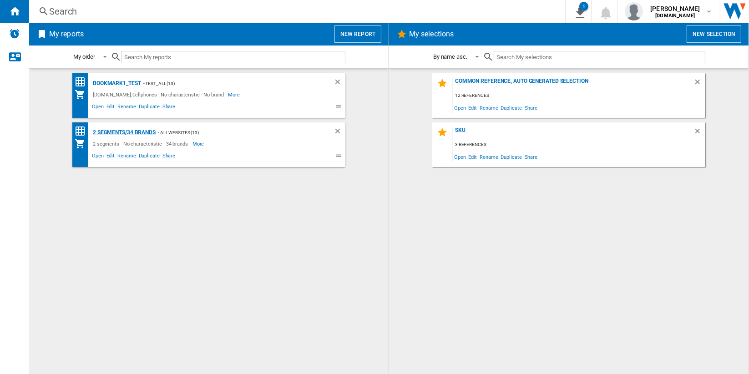
click at [150, 133] on div "2 segments/34 brands" at bounding box center [123, 132] width 65 height 11
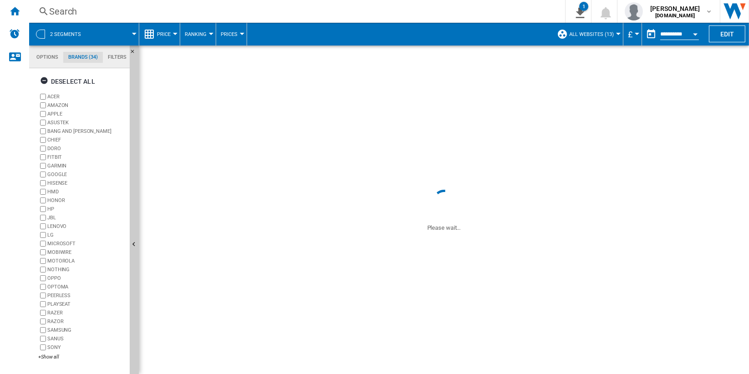
click at [119, 35] on span at bounding box center [114, 34] width 41 height 23
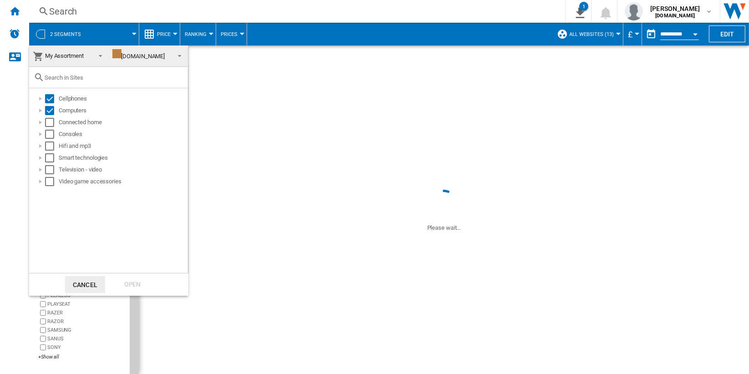
click at [119, 33] on md-backdrop at bounding box center [374, 187] width 749 height 374
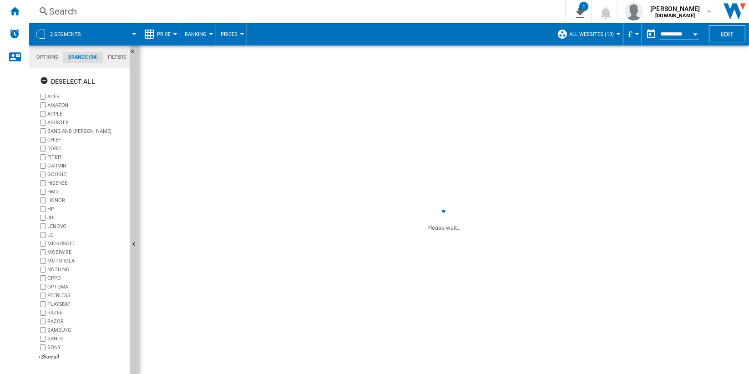
click at [121, 36] on span at bounding box center [114, 34] width 41 height 23
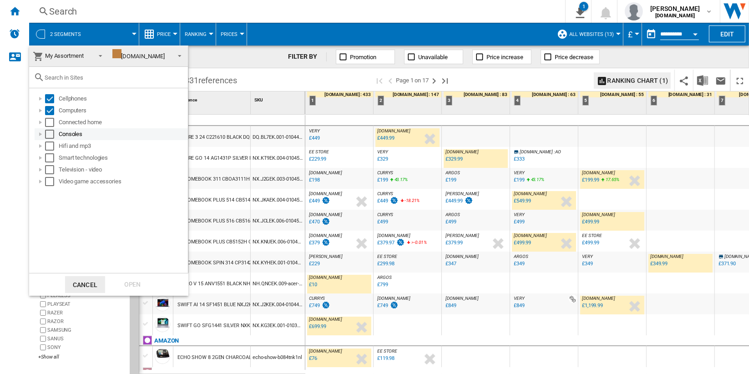
click at [70, 131] on div "Consoles" at bounding box center [123, 134] width 128 height 9
click at [49, 135] on div "Select" at bounding box center [49, 134] width 9 height 9
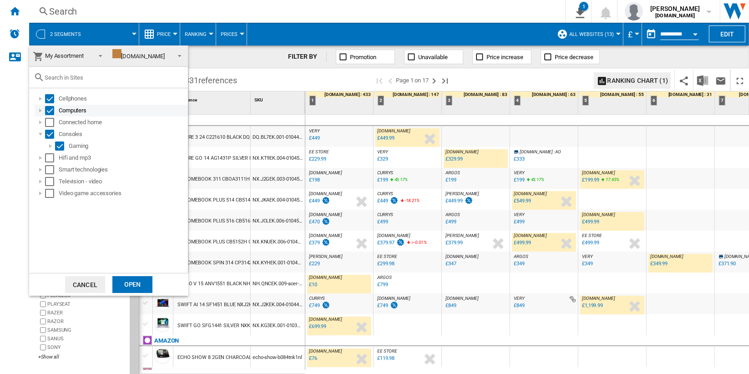
click at [51, 111] on div "Select" at bounding box center [49, 110] width 9 height 9
click at [51, 95] on div "Select" at bounding box center [49, 98] width 9 height 9
click at [80, 55] on span "My Assortment" at bounding box center [64, 55] width 39 height 7
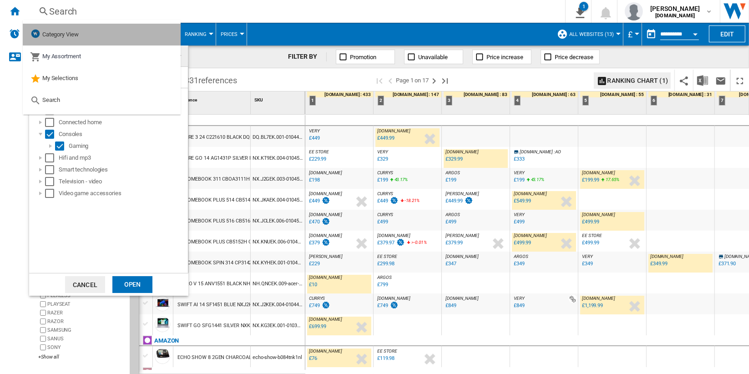
click at [86, 42] on md-option "Category View" at bounding box center [102, 35] width 158 height 22
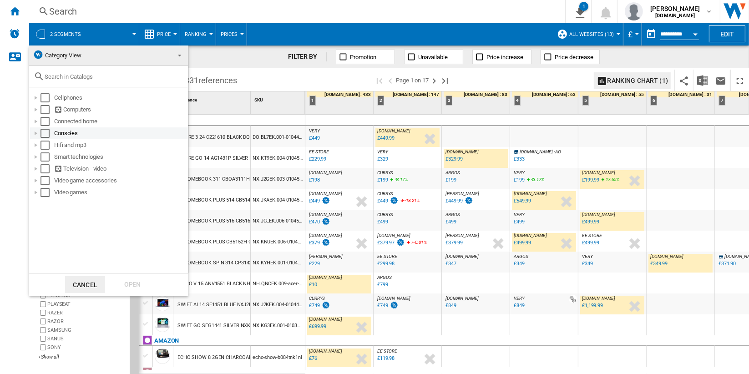
click at [46, 132] on div "Select" at bounding box center [45, 133] width 9 height 9
click at [101, 60] on span "Category View" at bounding box center [101, 55] width 137 height 13
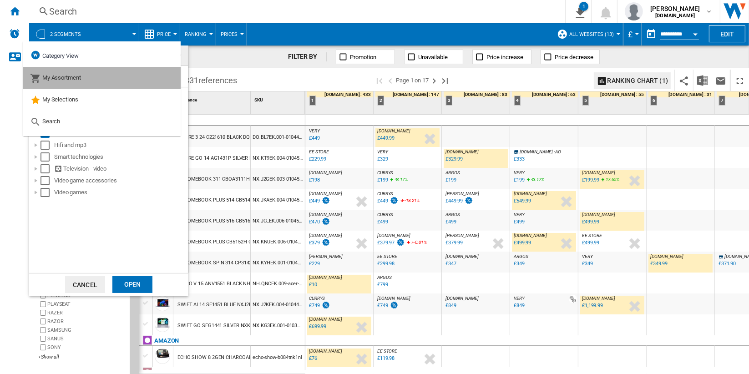
click at [97, 82] on md-option "My Assortment" at bounding box center [102, 78] width 158 height 22
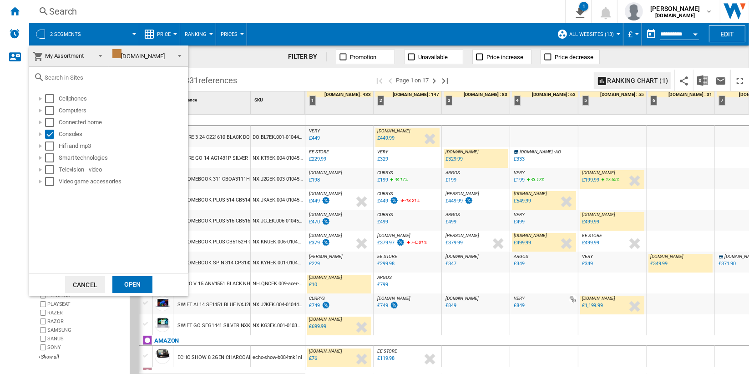
click at [132, 284] on div "Open" at bounding box center [132, 284] width 40 height 17
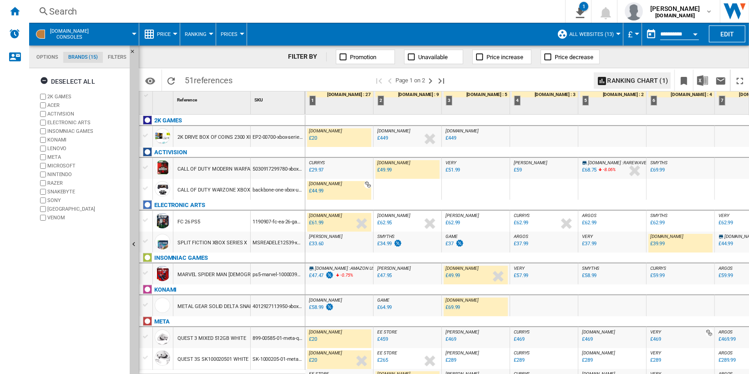
click at [600, 35] on span "All Websites (13)" at bounding box center [592, 34] width 45 height 6
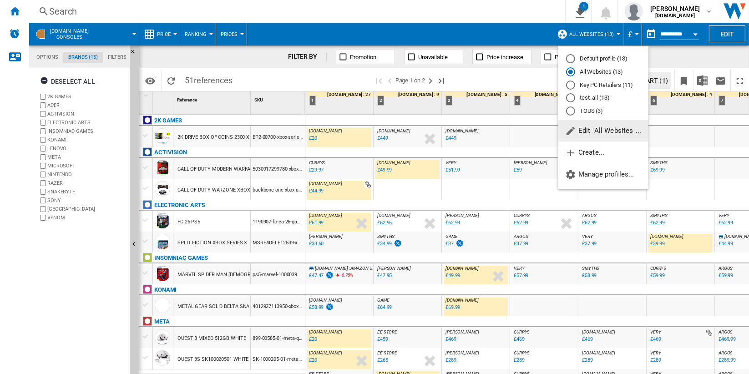
click at [709, 60] on md-backdrop at bounding box center [374, 187] width 749 height 374
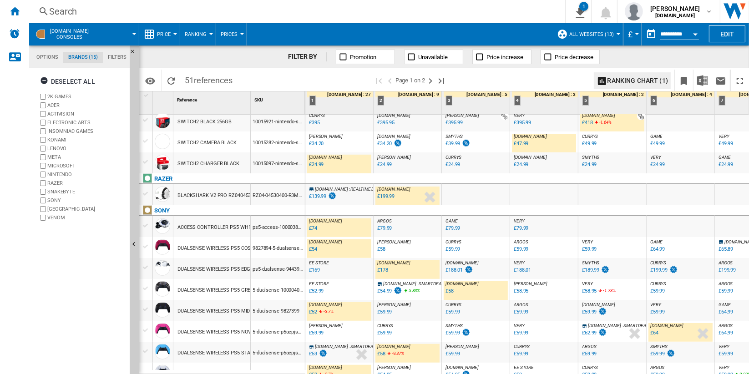
click at [238, 127] on div "SWITCH2 BLACK 256GB" at bounding box center [211, 121] width 77 height 21
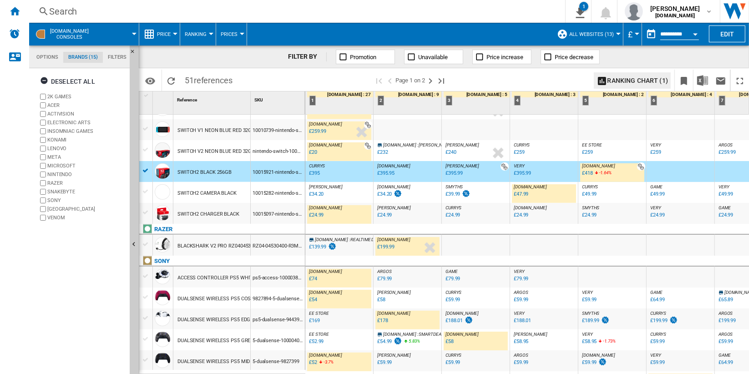
click at [519, 172] on div "£395.99" at bounding box center [522, 173] width 17 height 6
click at [456, 173] on div "£395.99" at bounding box center [454, 173] width 17 height 6
click at [384, 171] on div "£395.95" at bounding box center [385, 173] width 17 height 6
click at [686, 33] on input "**********" at bounding box center [680, 35] width 39 height 8
click at [695, 34] on div "Open calendar" at bounding box center [695, 34] width 5 height 2
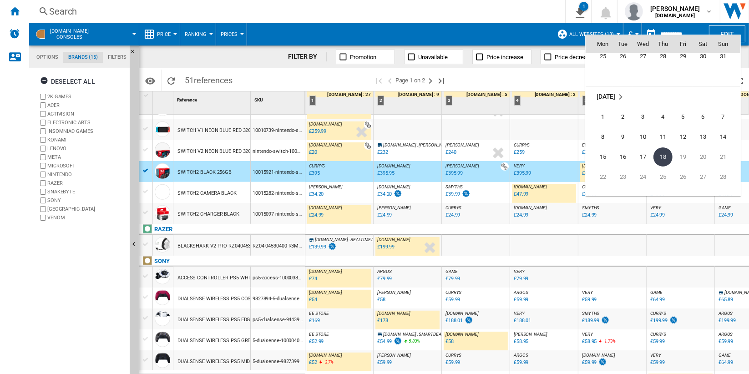
scroll to position [4293, 0]
click at [558, 79] on div at bounding box center [374, 187] width 749 height 374
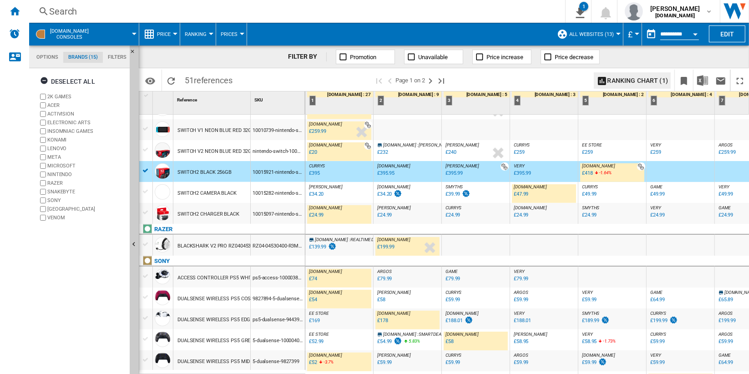
click at [696, 33] on div "Open calendar" at bounding box center [695, 34] width 5 height 2
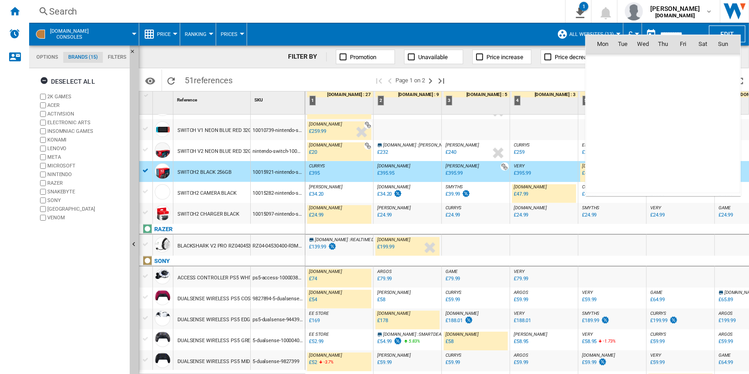
scroll to position [4343, 0]
click at [174, 36] on div at bounding box center [374, 187] width 749 height 374
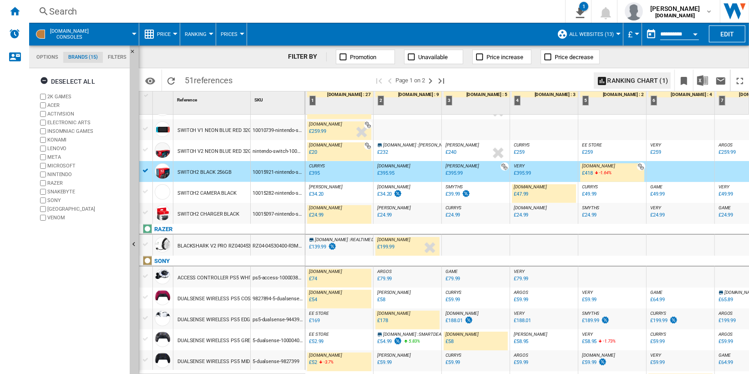
click at [691, 32] on button "Open calendar" at bounding box center [695, 33] width 16 height 16
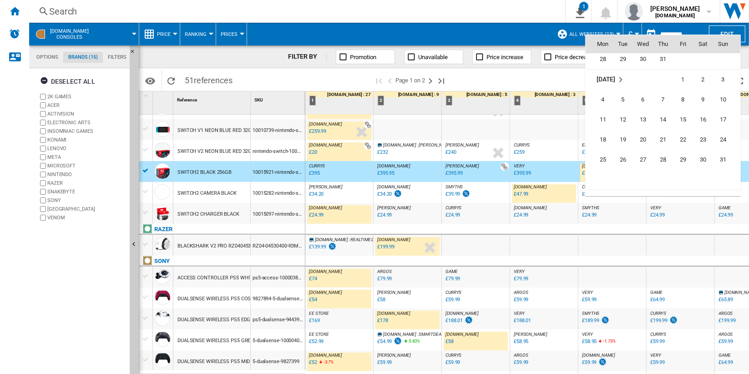
scroll to position [4192, 0]
click at [686, 97] on span "1" at bounding box center [683, 95] width 18 height 18
type input "**********"
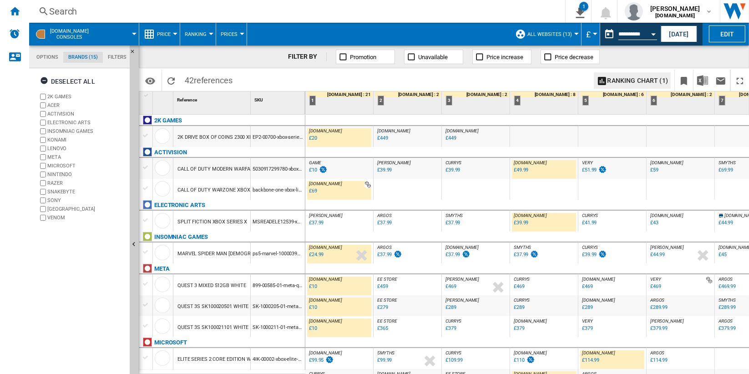
scroll to position [51, 0]
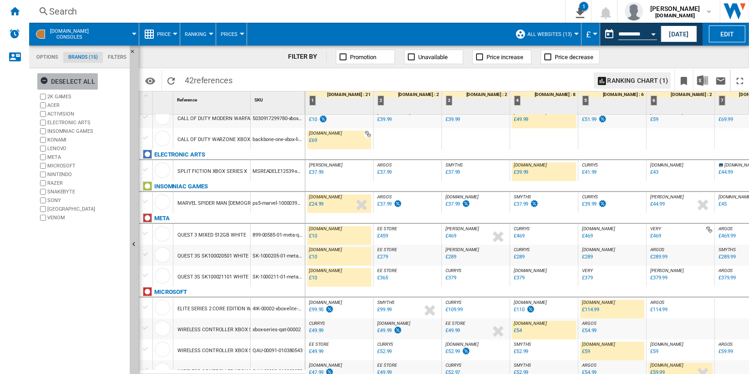
click at [88, 82] on div "Deselect all" at bounding box center [67, 81] width 55 height 16
click at [64, 177] on label "NINTENDO" at bounding box center [86, 174] width 79 height 7
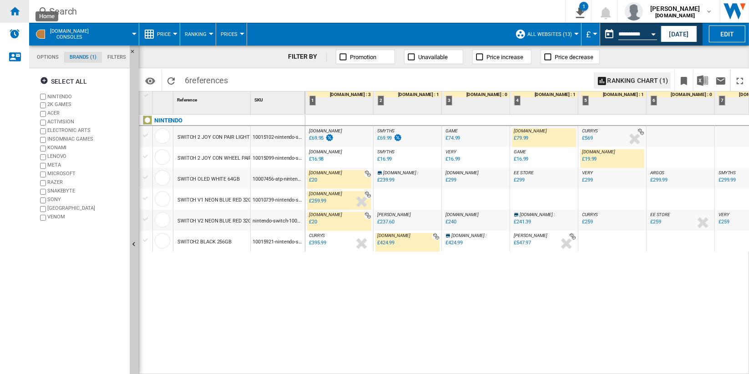
click at [19, 14] on ng-md-icon "Home" at bounding box center [14, 10] width 11 height 11
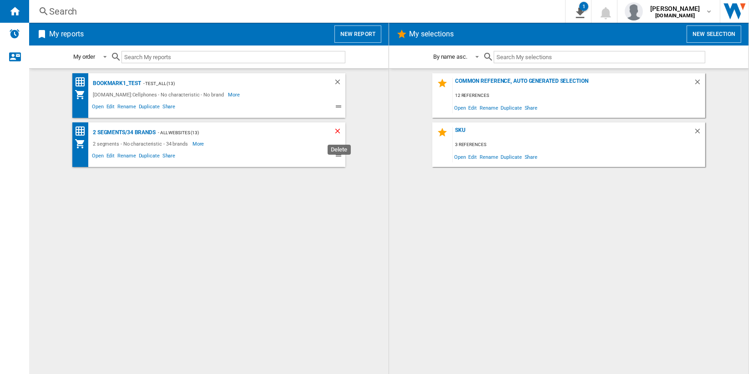
click at [339, 131] on ng-md-icon "Delete" at bounding box center [339, 132] width 11 height 11
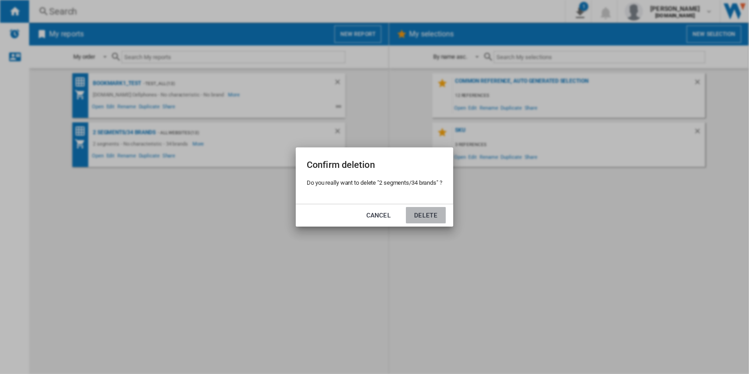
click at [431, 214] on button "Delete" at bounding box center [426, 215] width 40 height 16
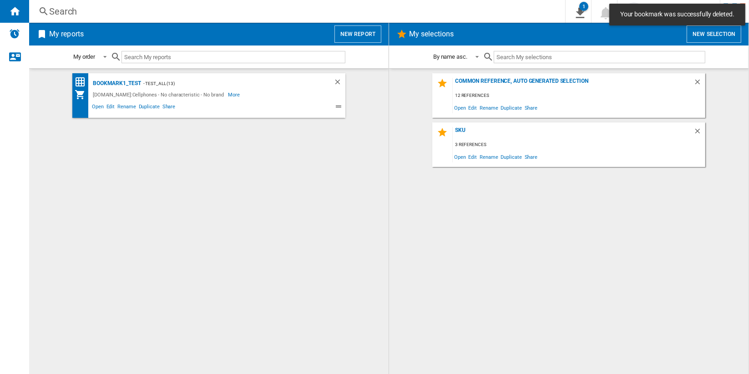
drag, startPoint x: 688, startPoint y: 225, endPoint x: 693, endPoint y: 174, distance: 51.7
click at [689, 223] on div "Common reference, auto generated selection 12 references Open Edit Rename Dupli…" at bounding box center [568, 221] width 341 height 296
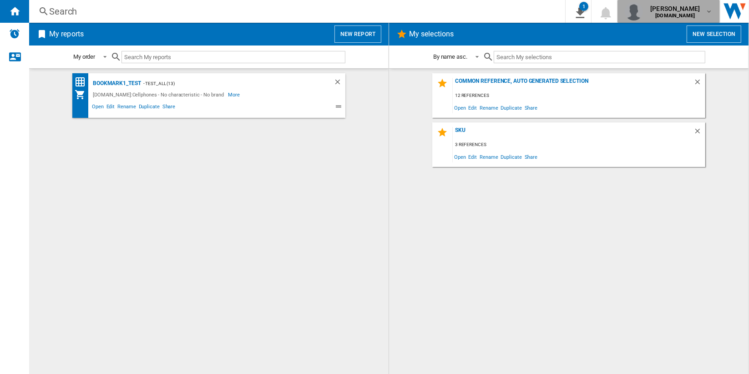
click at [684, 10] on span "[PERSON_NAME]" at bounding box center [676, 8] width 50 height 9
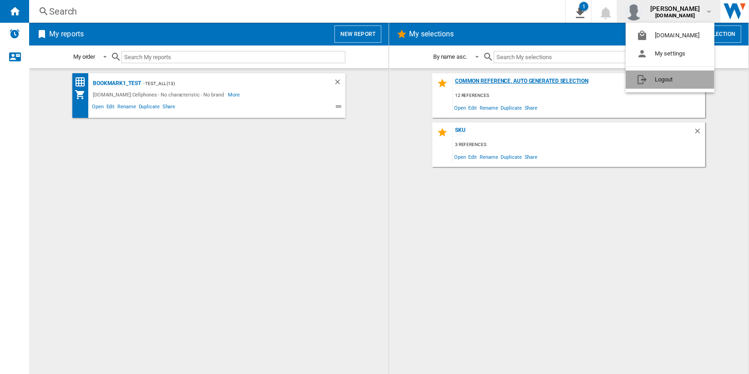
click at [680, 79] on button "Logout" at bounding box center [670, 80] width 89 height 18
